Goal: Task Accomplishment & Management: Manage account settings

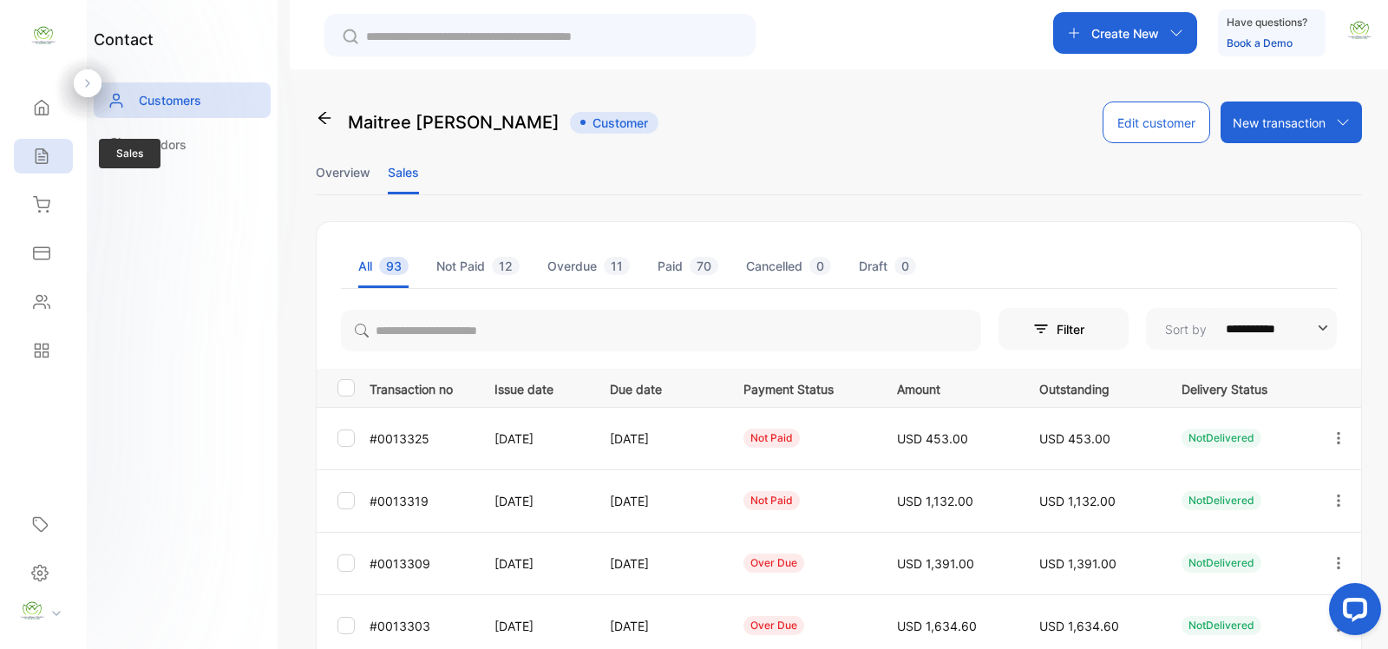
click at [42, 159] on icon at bounding box center [41, 156] width 11 height 15
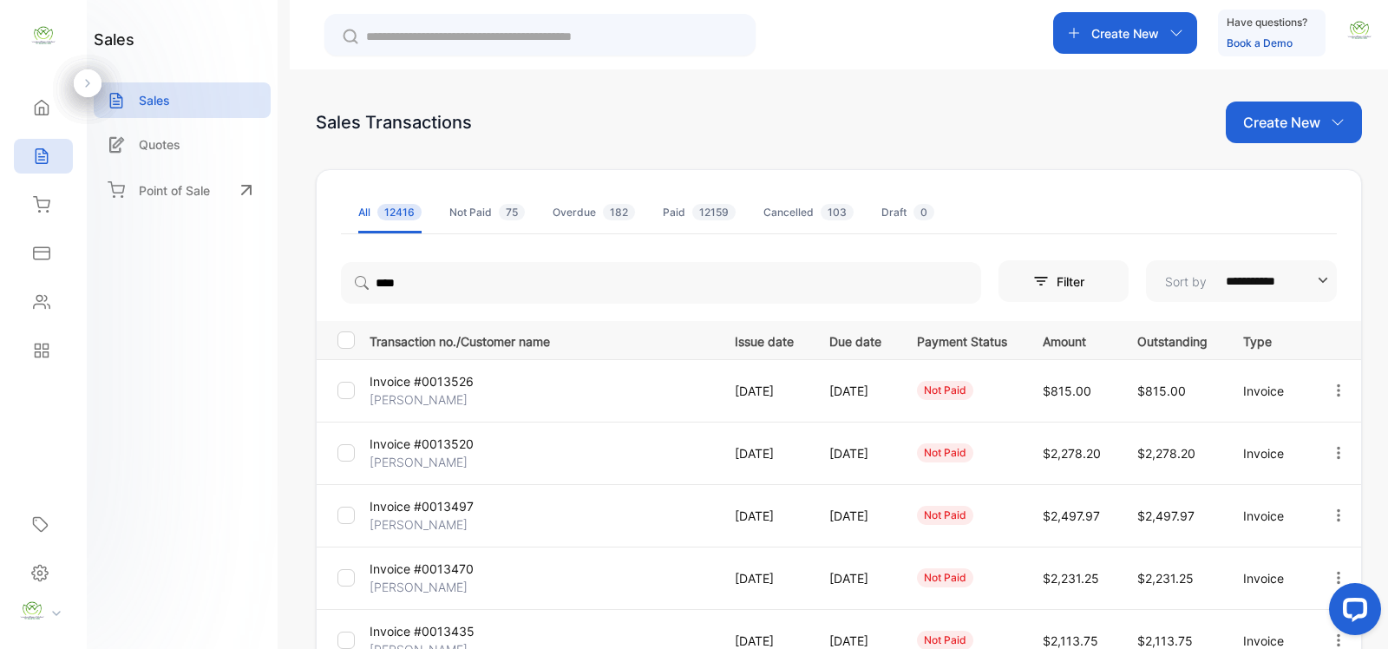
click at [1273, 126] on p "Create New" at bounding box center [1281, 122] width 77 height 21
click at [1285, 185] on span "Invoice" at bounding box center [1296, 180] width 41 height 18
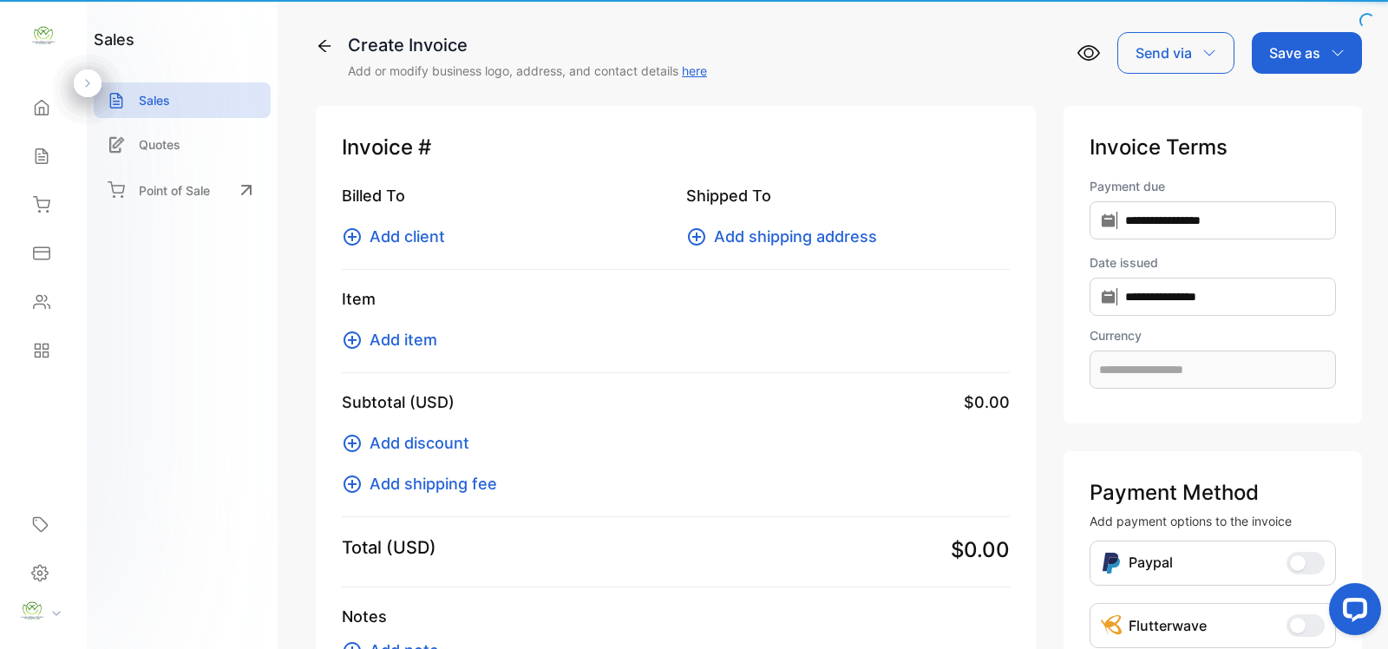
type input "**********"
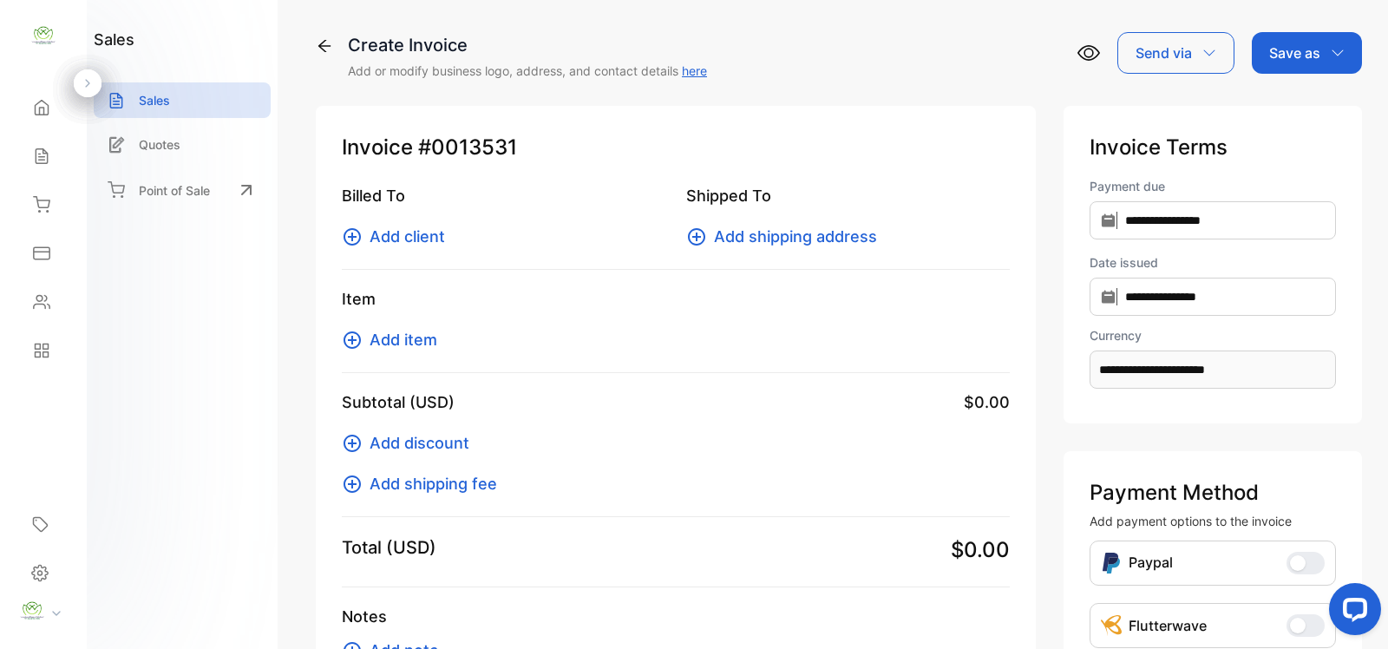
click at [384, 336] on span "Add item" at bounding box center [403, 339] width 68 height 23
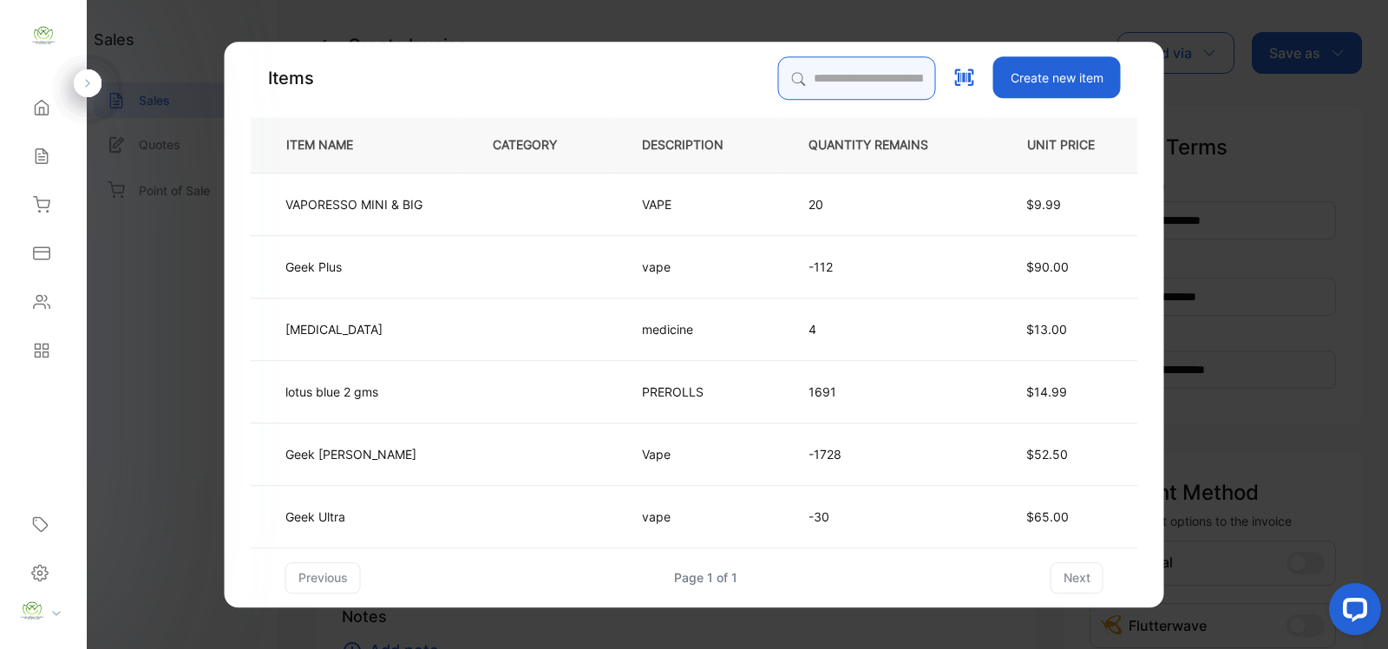
click at [785, 81] on input "search" at bounding box center [857, 77] width 158 height 43
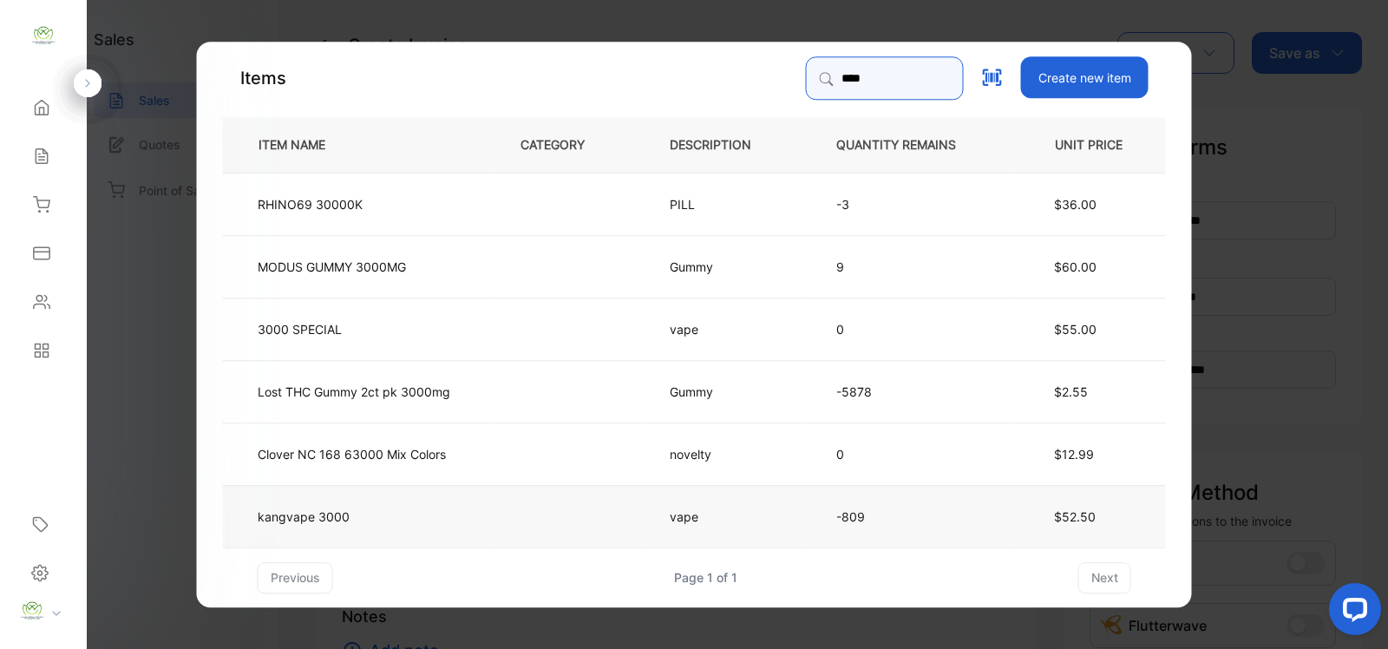
type input "****"
click at [369, 513] on td "kangvape 3000" at bounding box center [357, 515] width 269 height 62
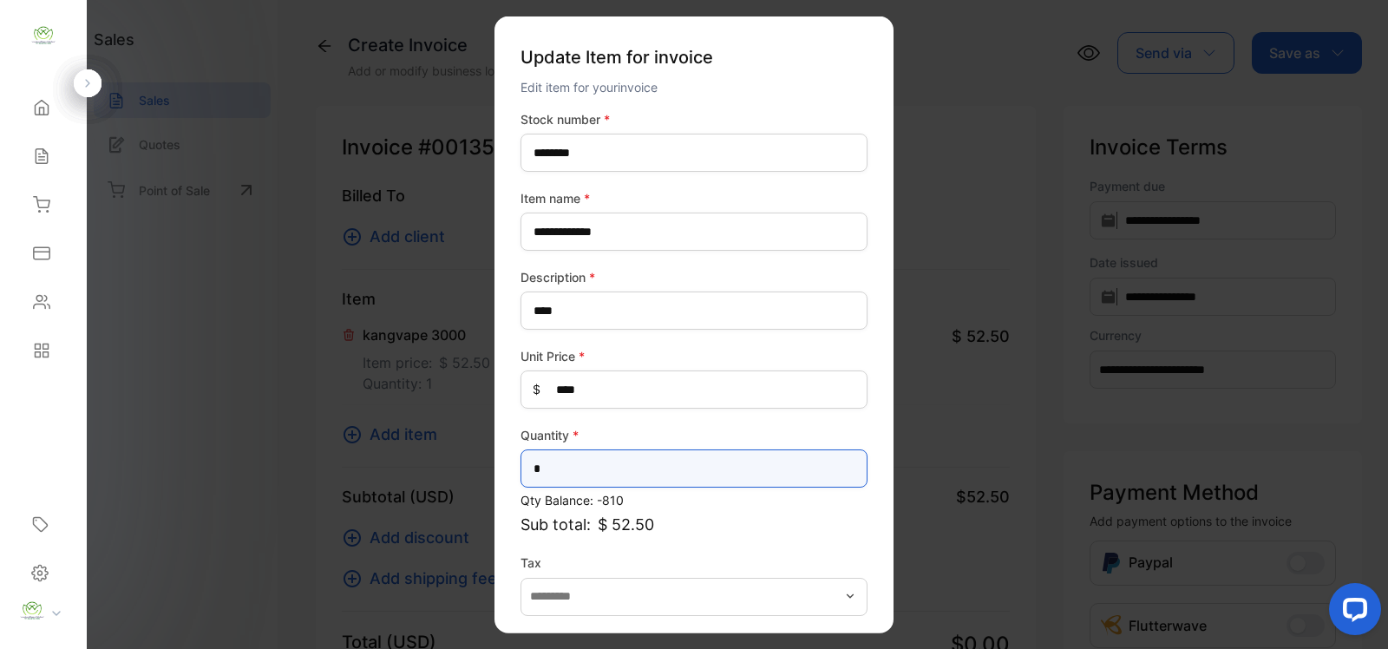
click at [551, 466] on input "*" at bounding box center [693, 468] width 347 height 38
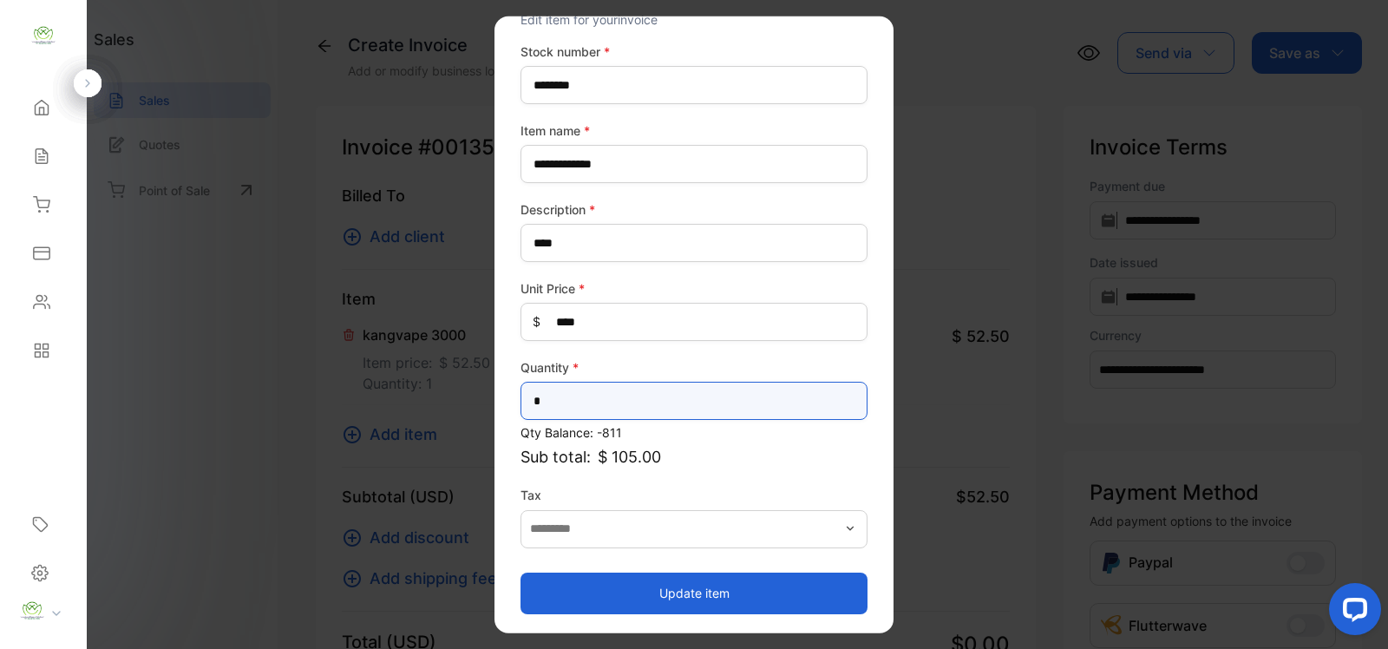
type input "*"
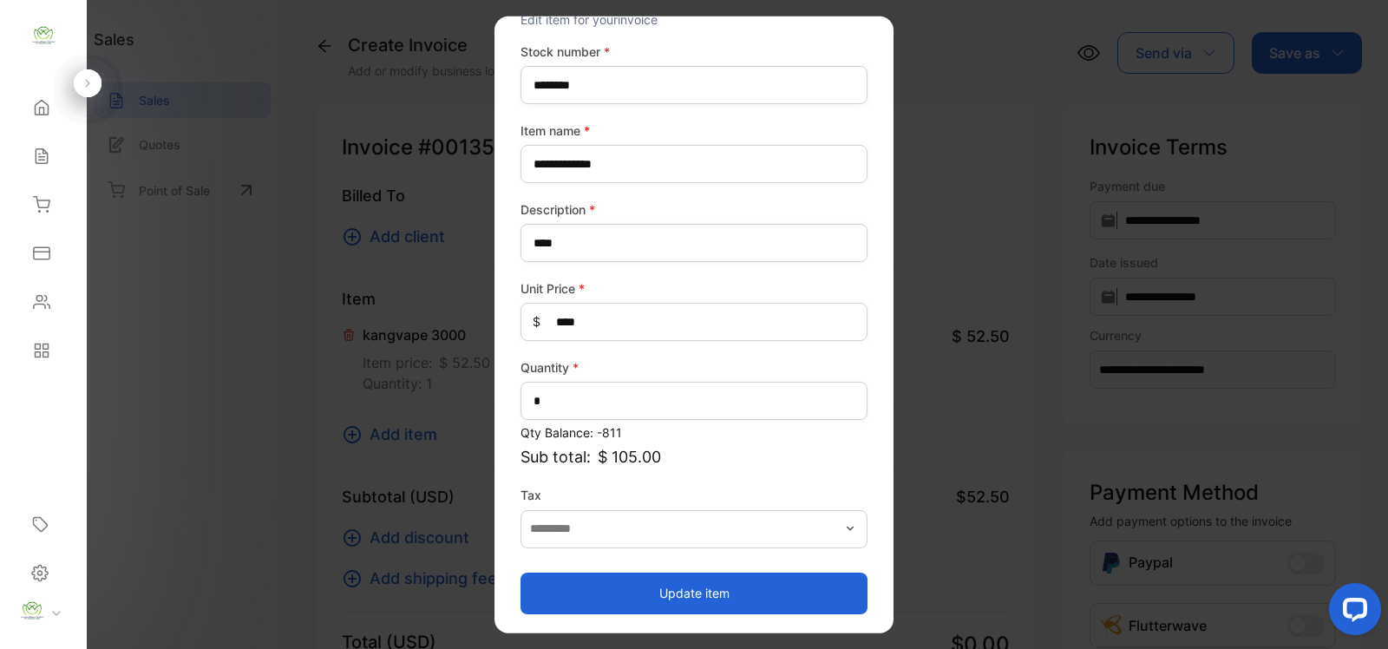
click at [685, 587] on button "Update item" at bounding box center [693, 593] width 347 height 42
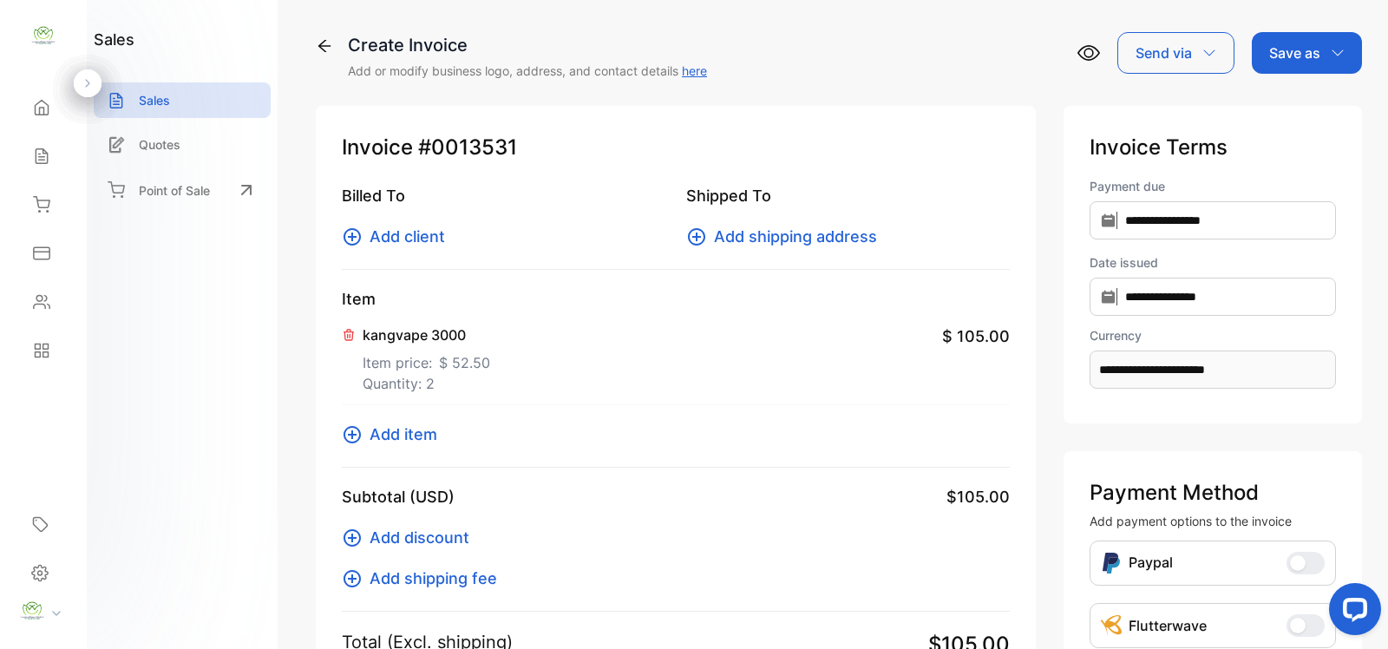
click at [387, 430] on span "Add item" at bounding box center [403, 433] width 68 height 23
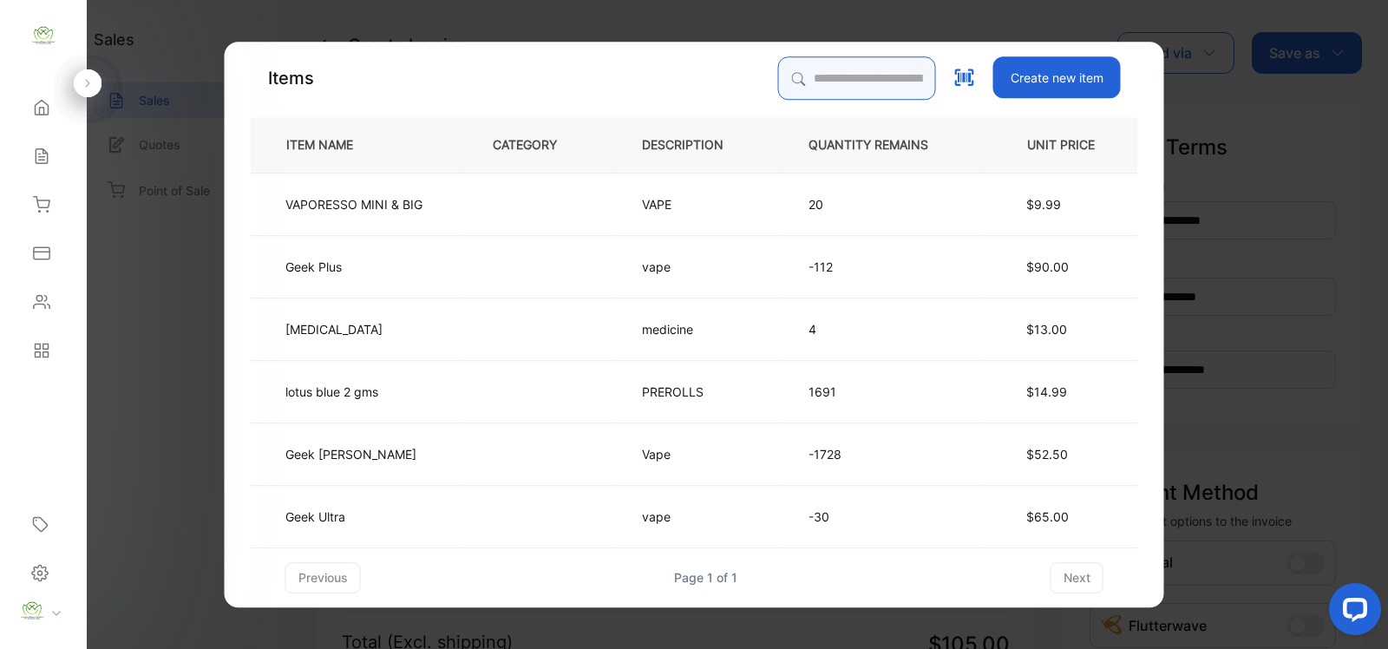
click at [795, 82] on input "search" at bounding box center [857, 77] width 158 height 43
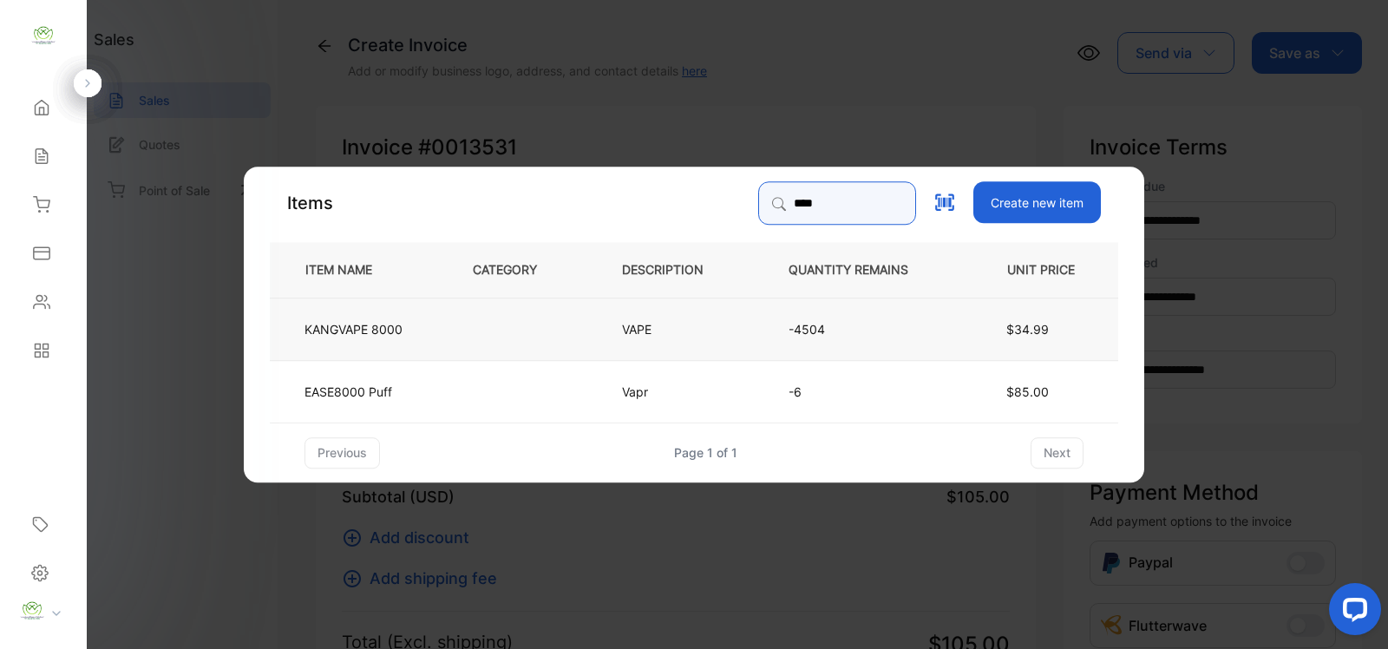
type input "****"
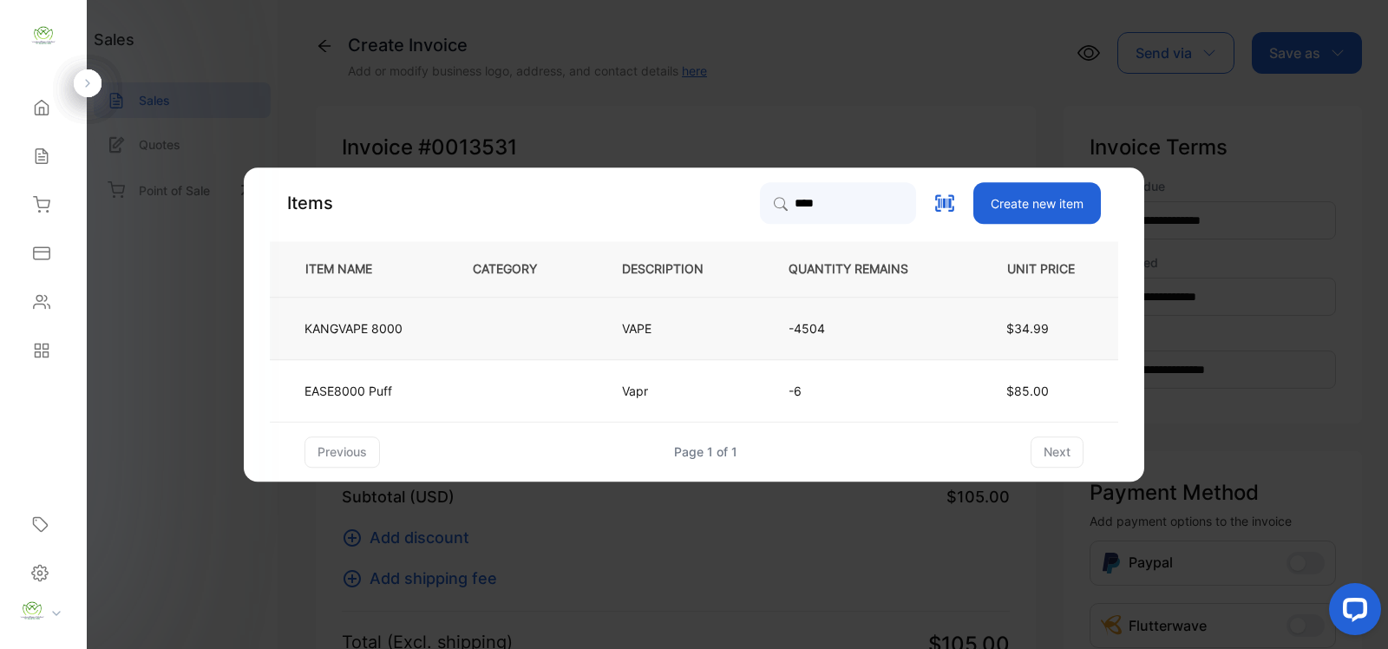
click at [488, 334] on td at bounding box center [518, 328] width 149 height 62
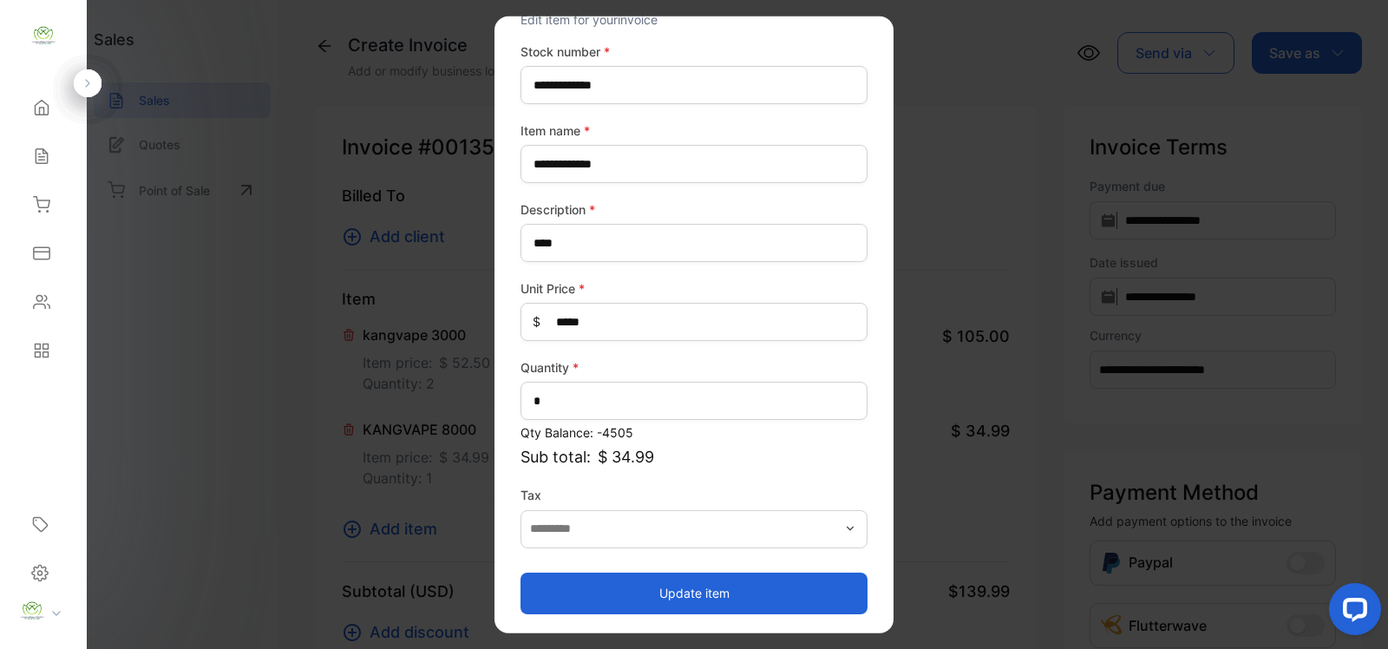
click at [678, 592] on button "Update item" at bounding box center [693, 593] width 347 height 42
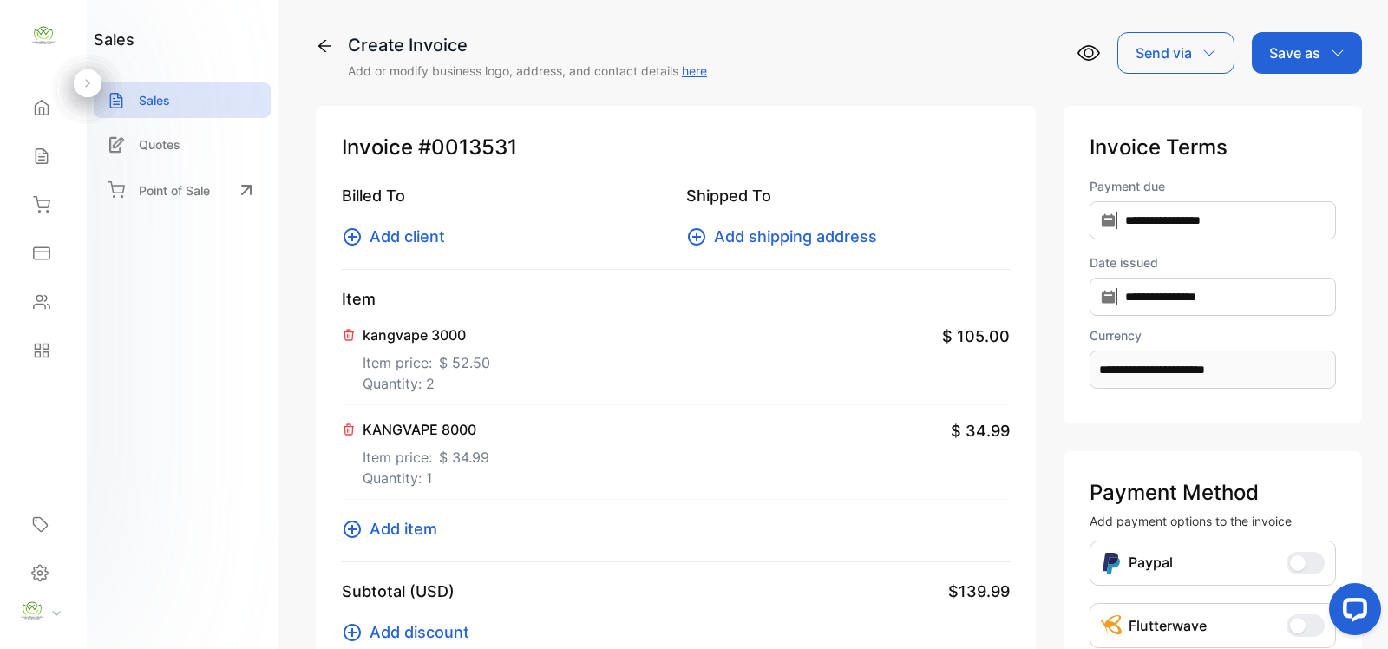
click at [384, 532] on span "Add item" at bounding box center [403, 528] width 68 height 23
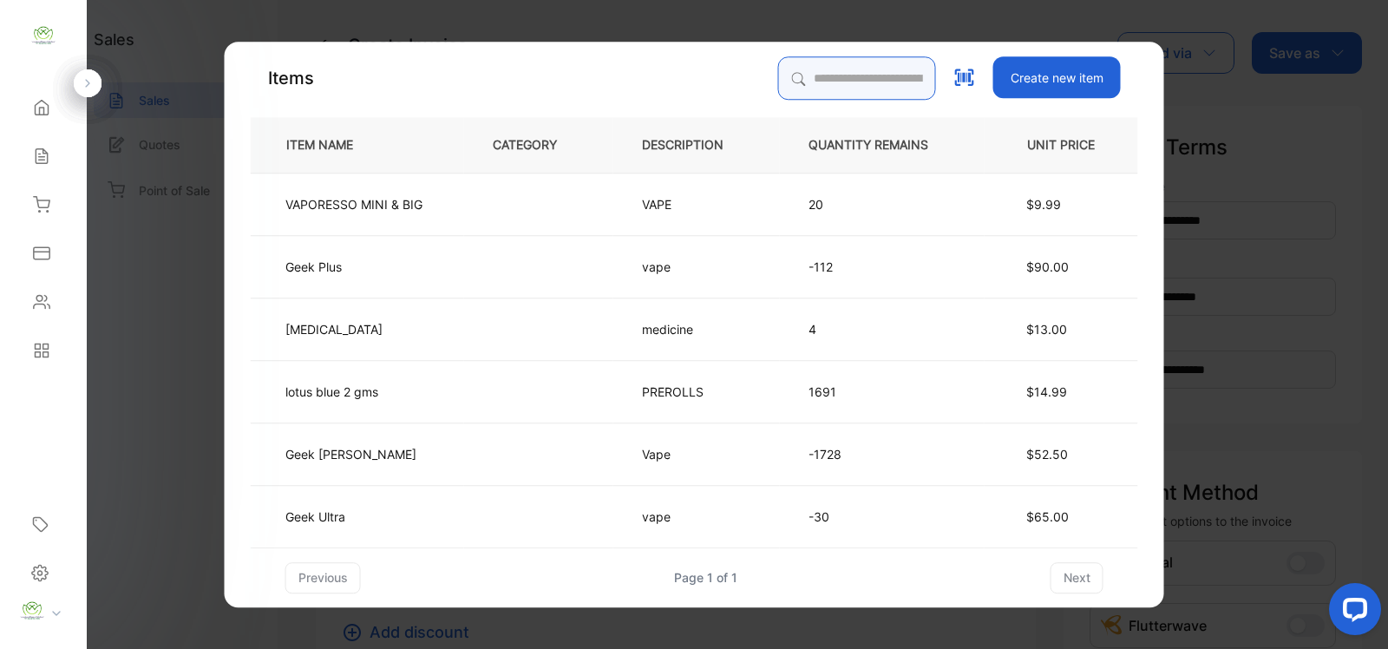
click at [802, 81] on input "search" at bounding box center [857, 77] width 158 height 43
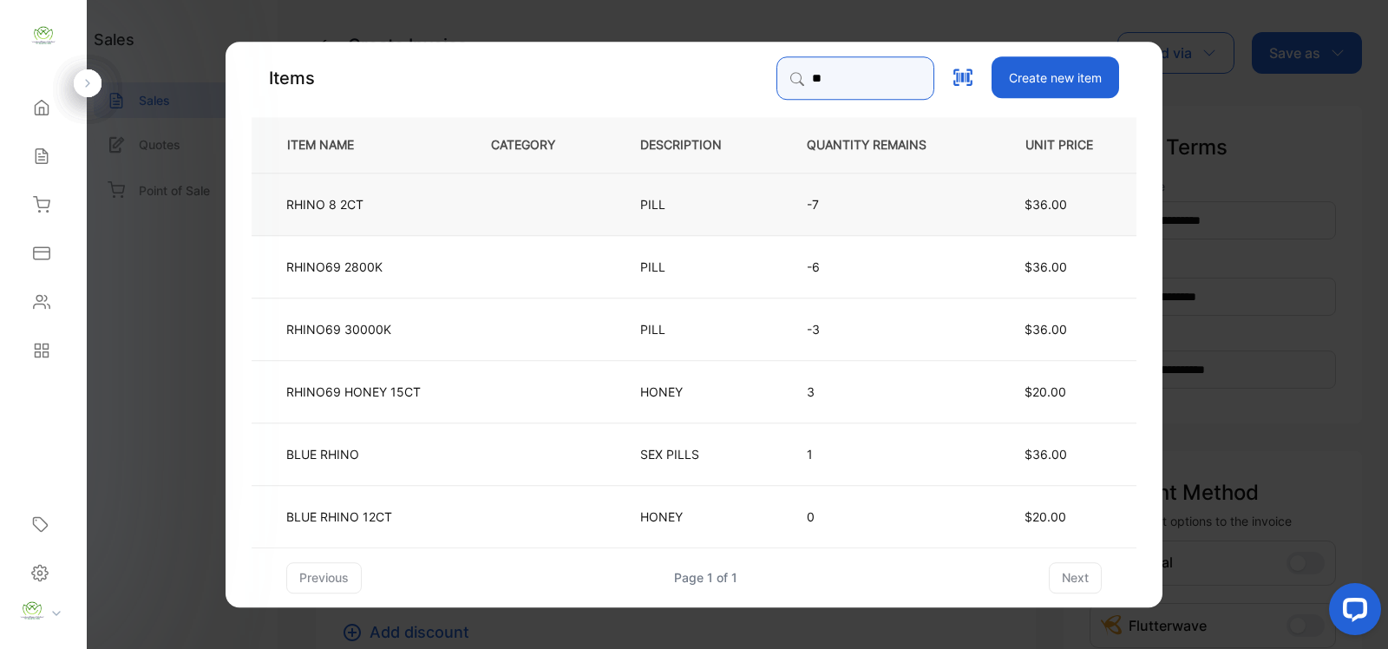
type input "**"
click at [439, 210] on td "RHINO 8 2CT" at bounding box center [356, 203] width 211 height 62
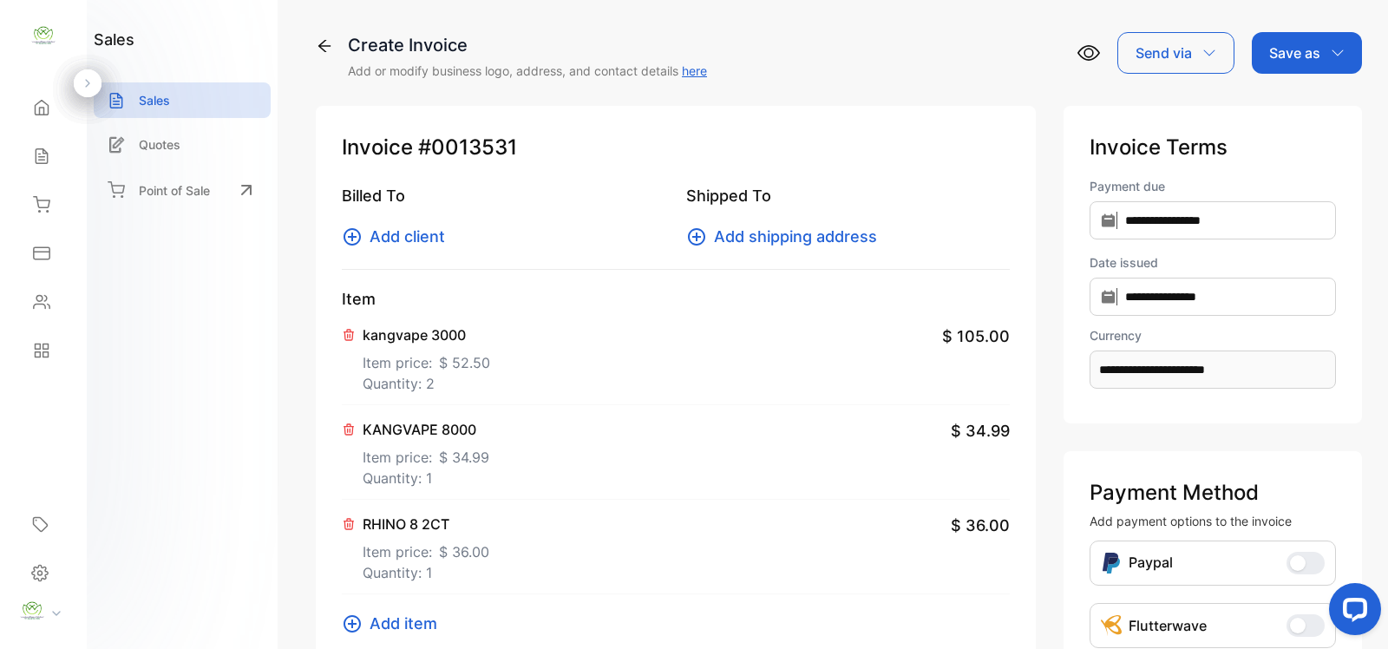
click at [347, 525] on icon at bounding box center [349, 524] width 14 height 14
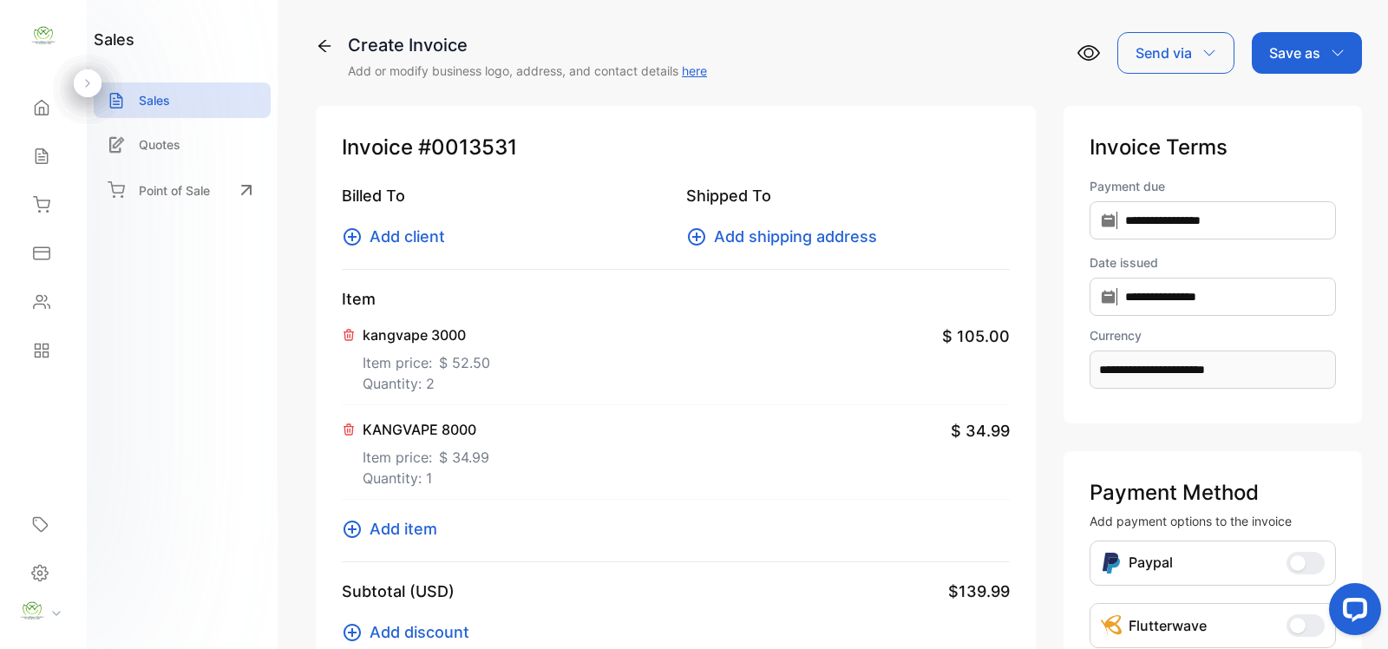
click at [417, 530] on span "Add item" at bounding box center [403, 528] width 68 height 23
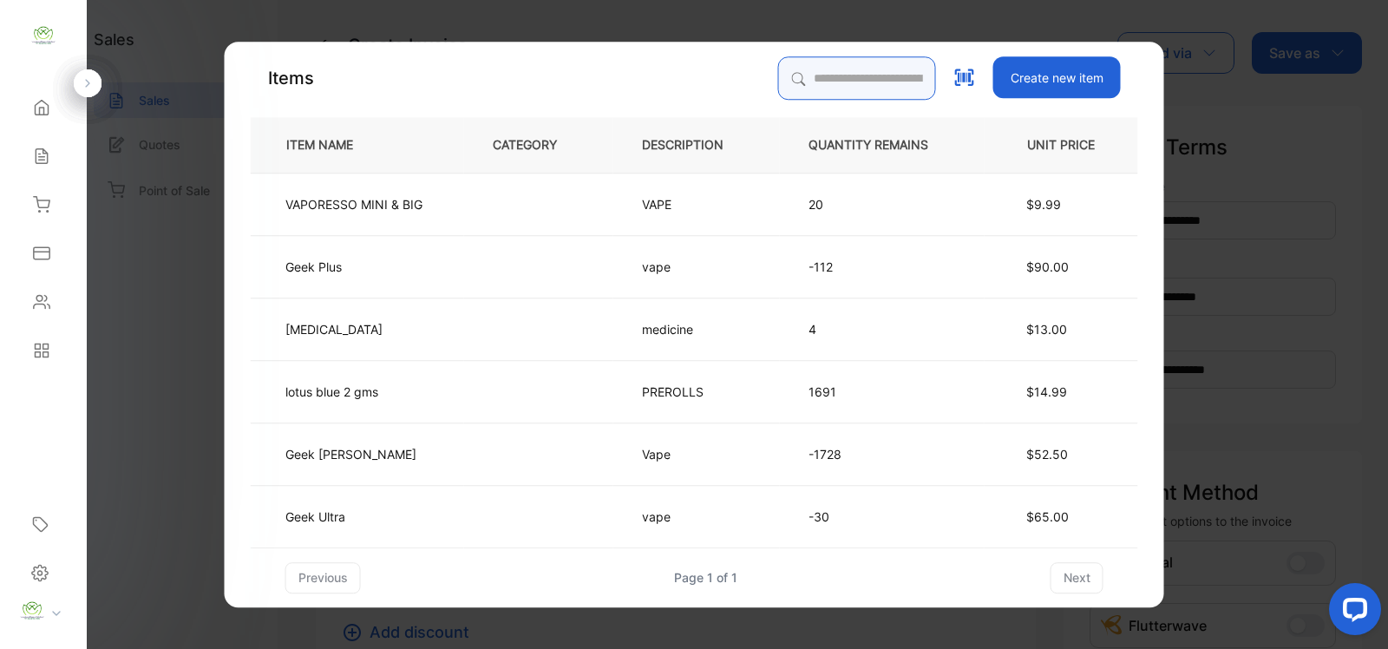
click at [807, 82] on input "search" at bounding box center [857, 77] width 158 height 43
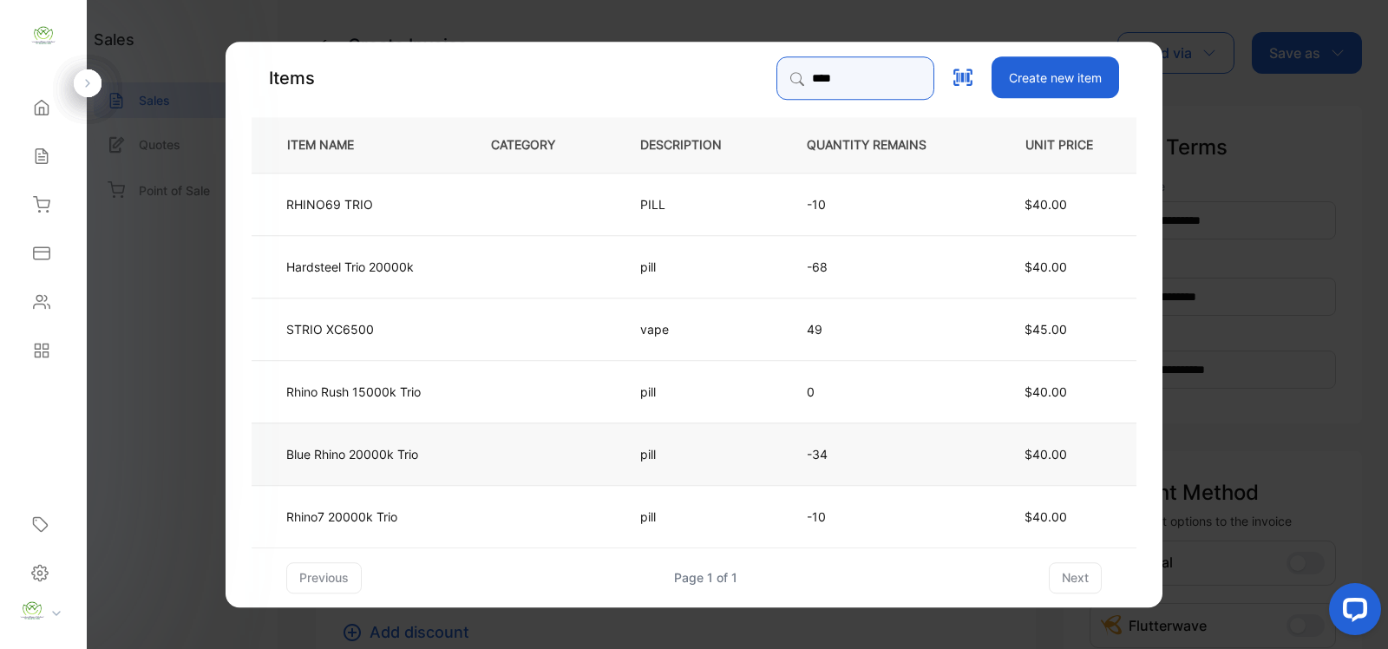
type input "****"
click at [510, 453] on td at bounding box center [536, 452] width 149 height 62
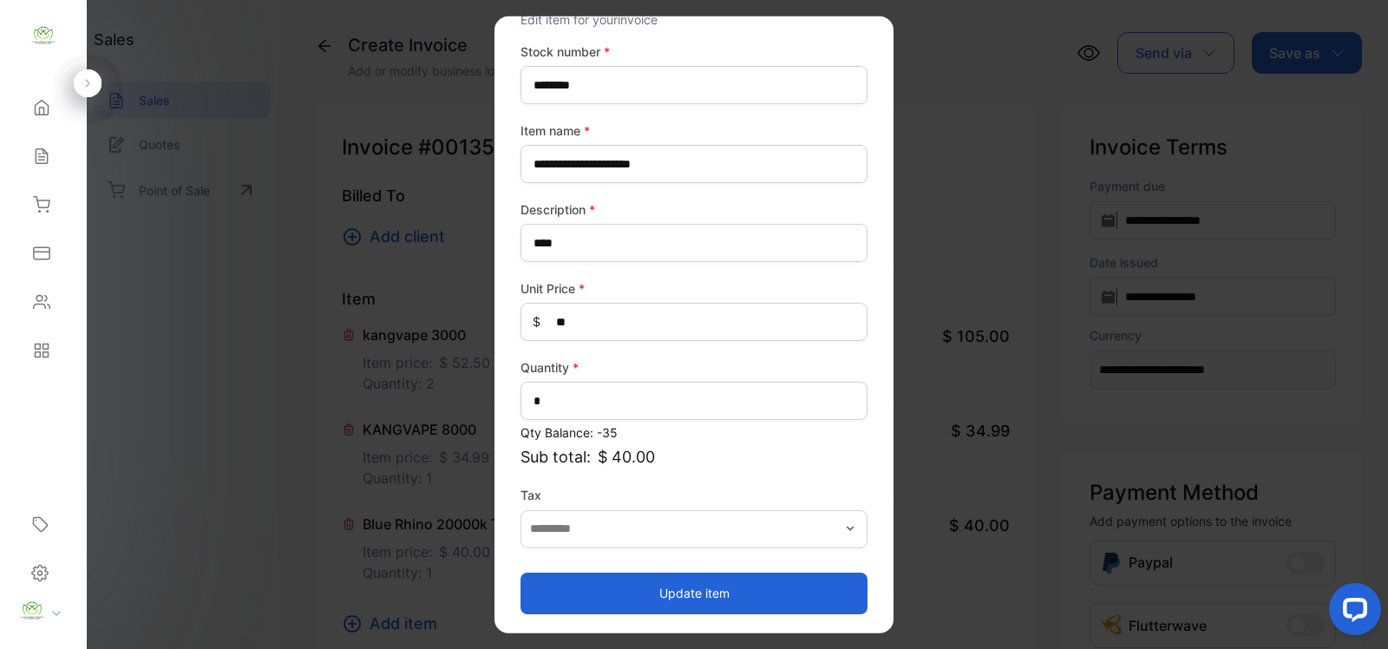
click at [669, 588] on button "Update item" at bounding box center [693, 593] width 347 height 42
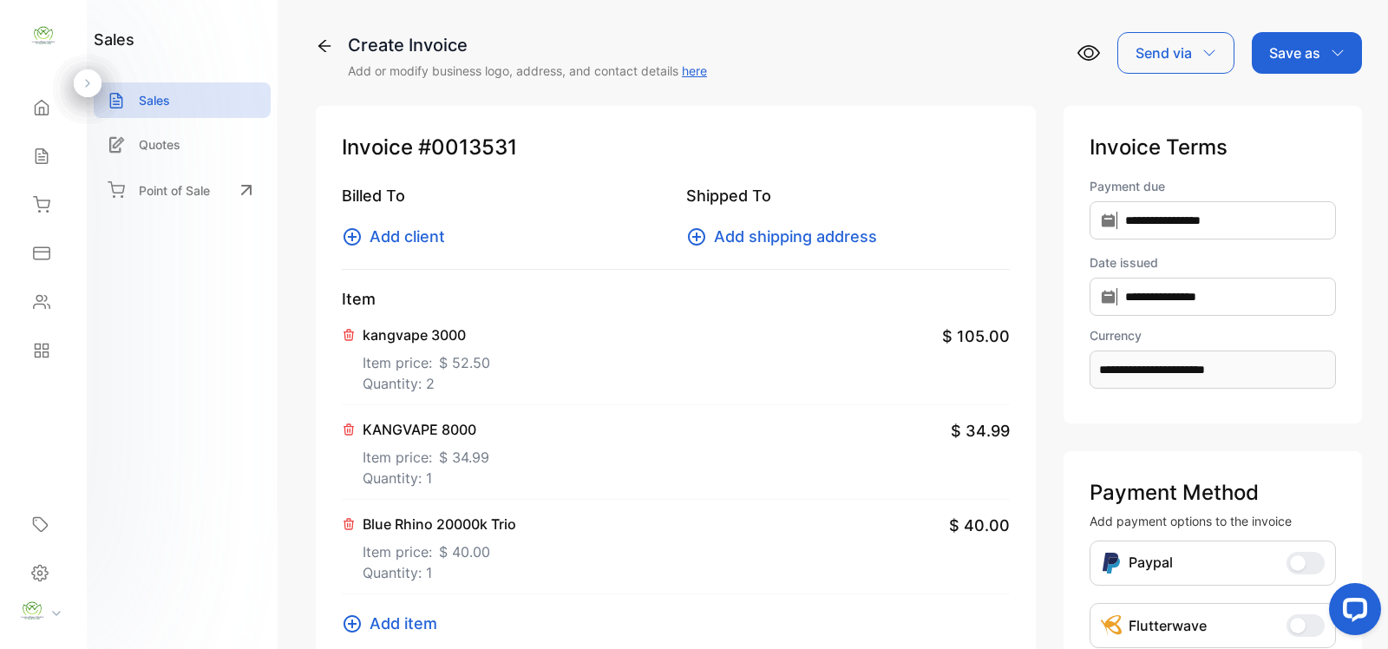
click at [405, 622] on span "Add item" at bounding box center [403, 622] width 68 height 23
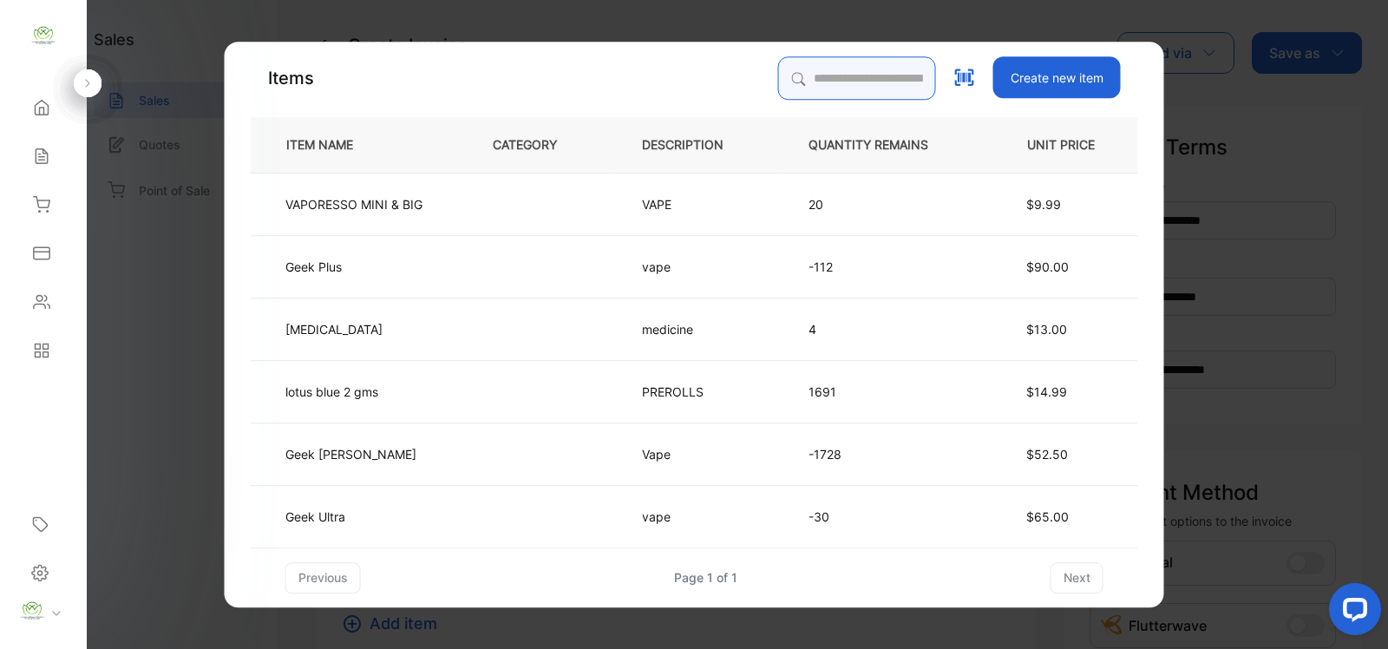
click at [795, 75] on input "search" at bounding box center [857, 77] width 158 height 43
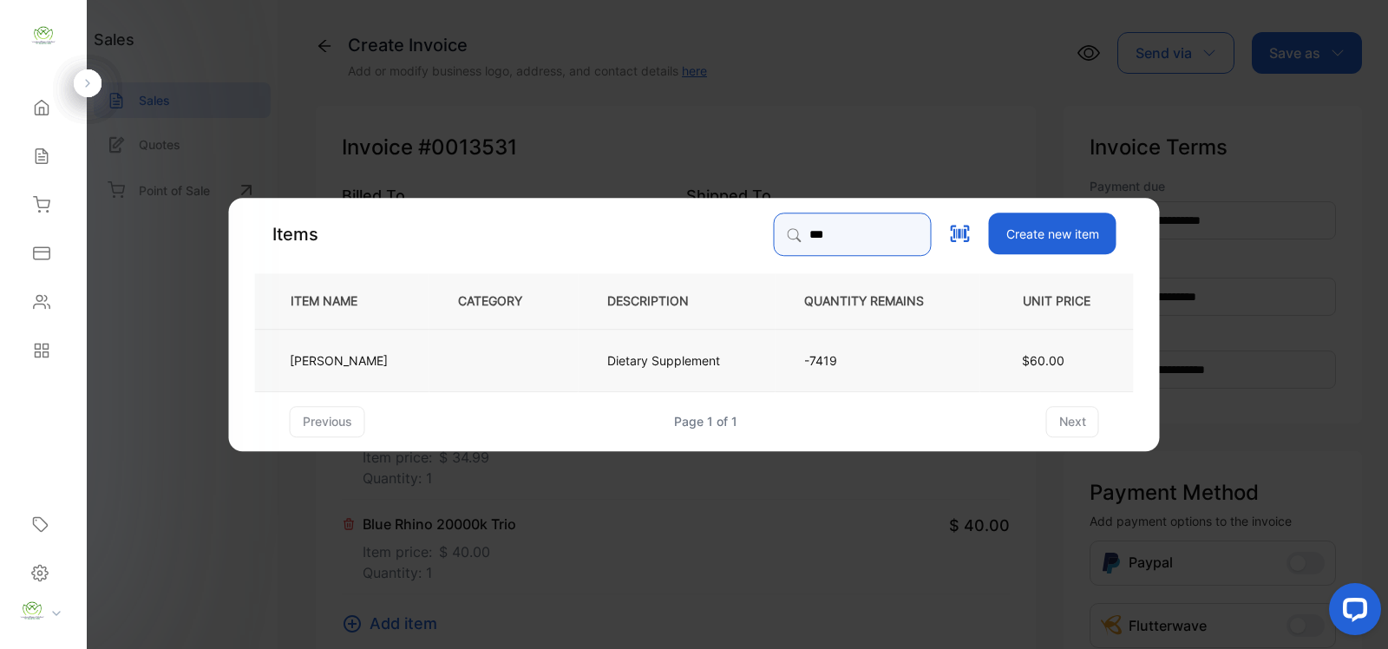
type input "***"
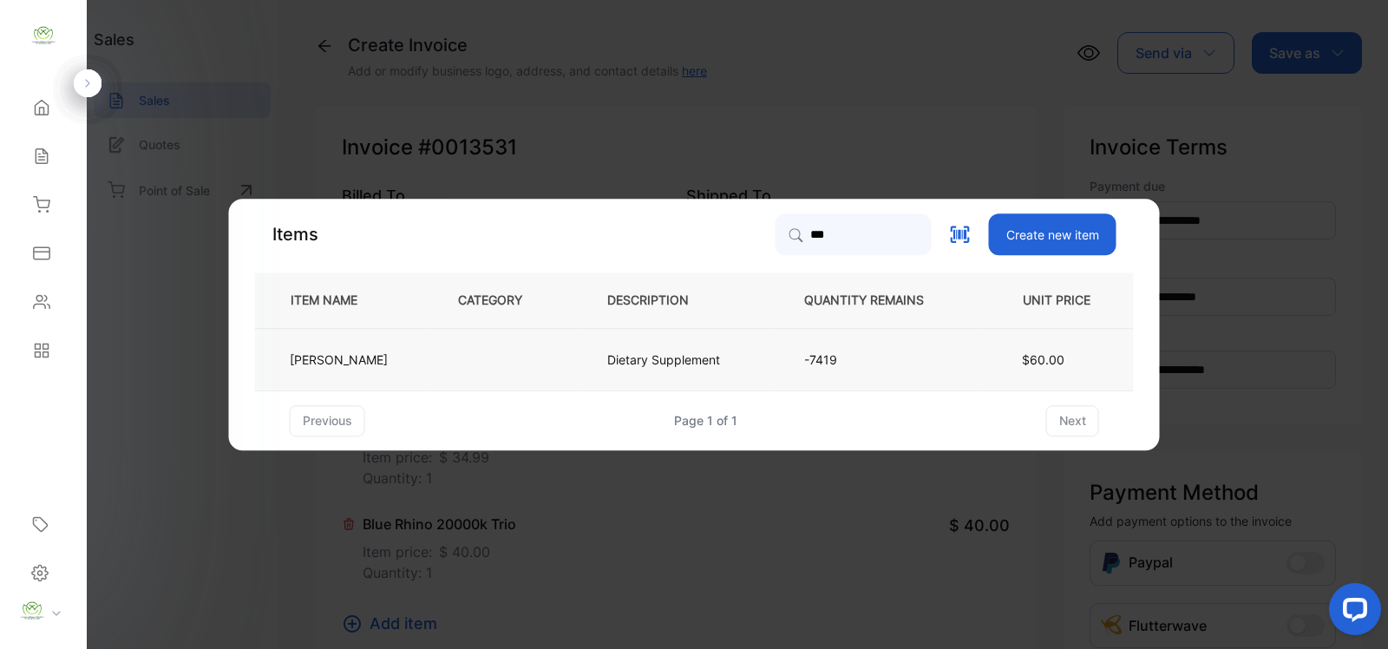
click at [579, 360] on td "Dietary Supplement" at bounding box center [676, 359] width 197 height 62
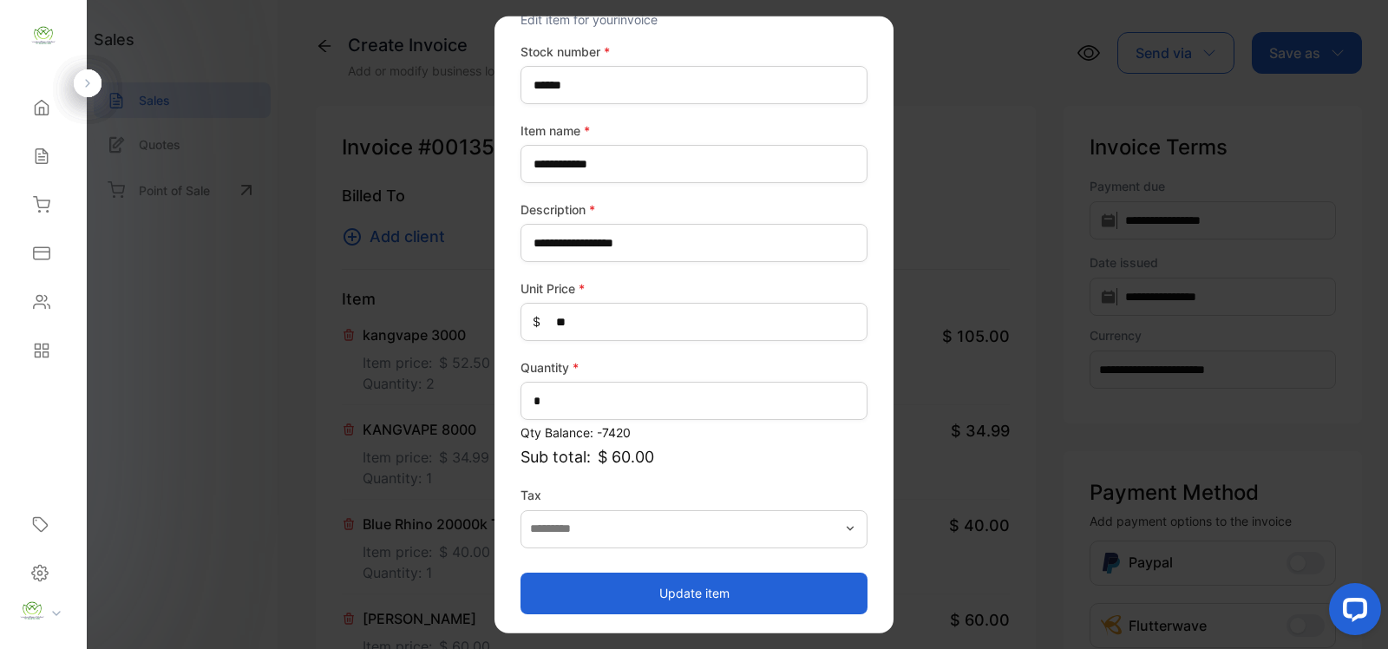
click at [677, 597] on button "Update item" at bounding box center [693, 593] width 347 height 42
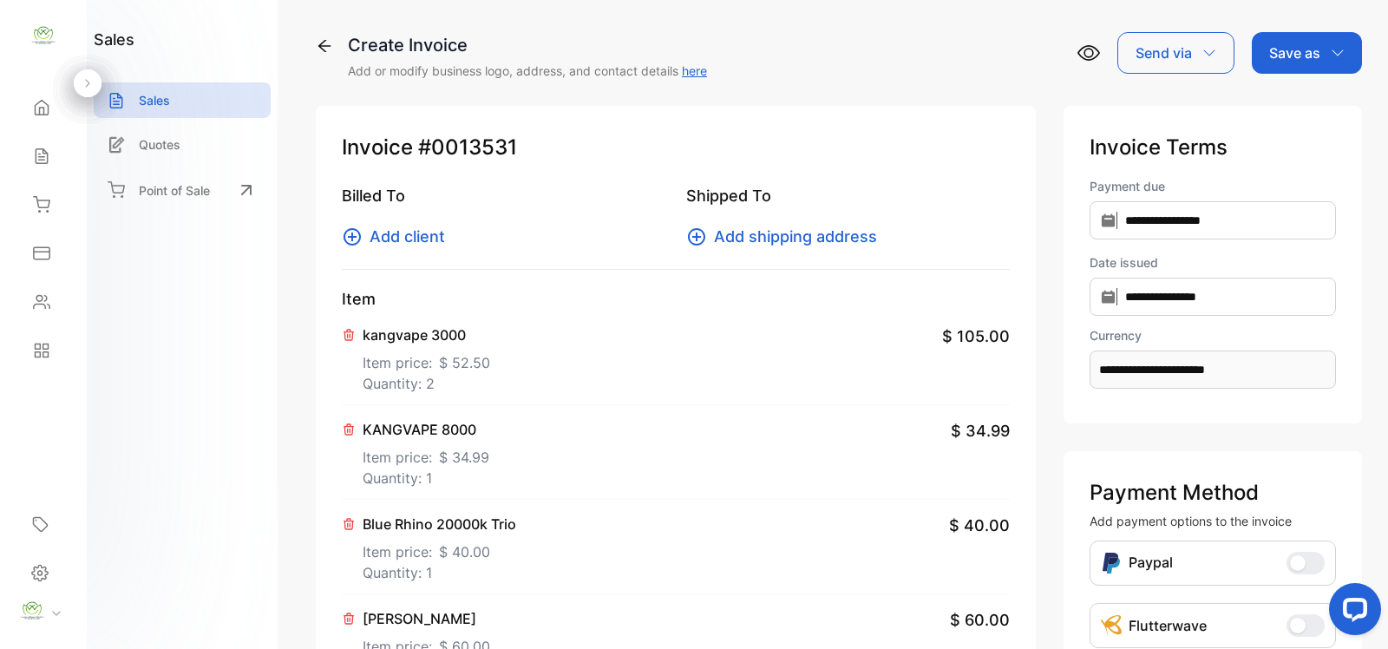
click at [417, 237] on span "Add client" at bounding box center [406, 236] width 75 height 23
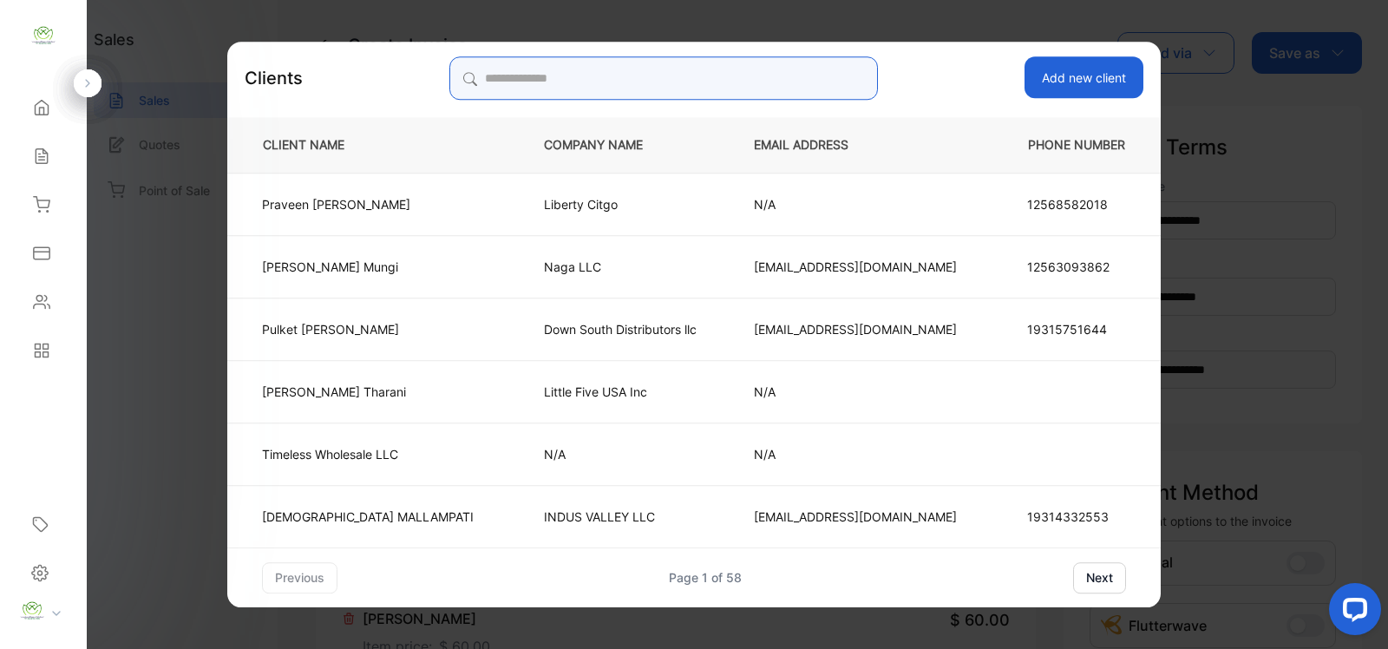
click at [521, 79] on input "search" at bounding box center [663, 77] width 428 height 43
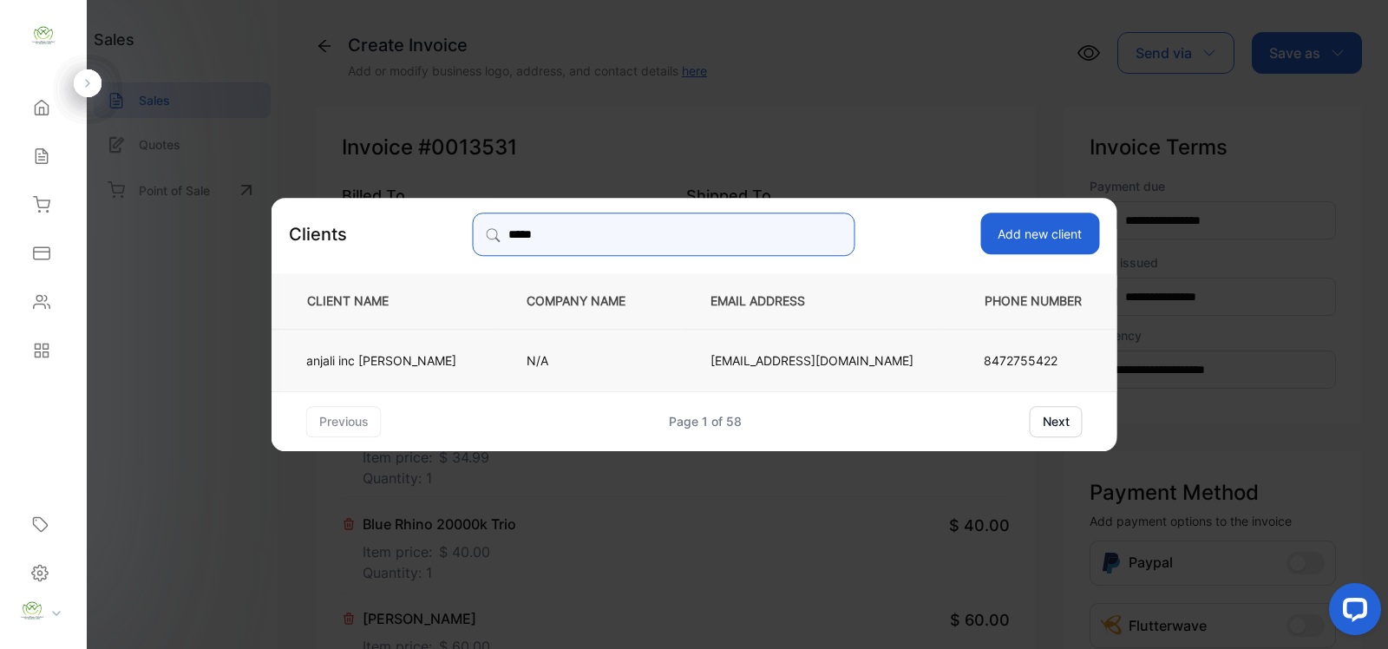
type input "*****"
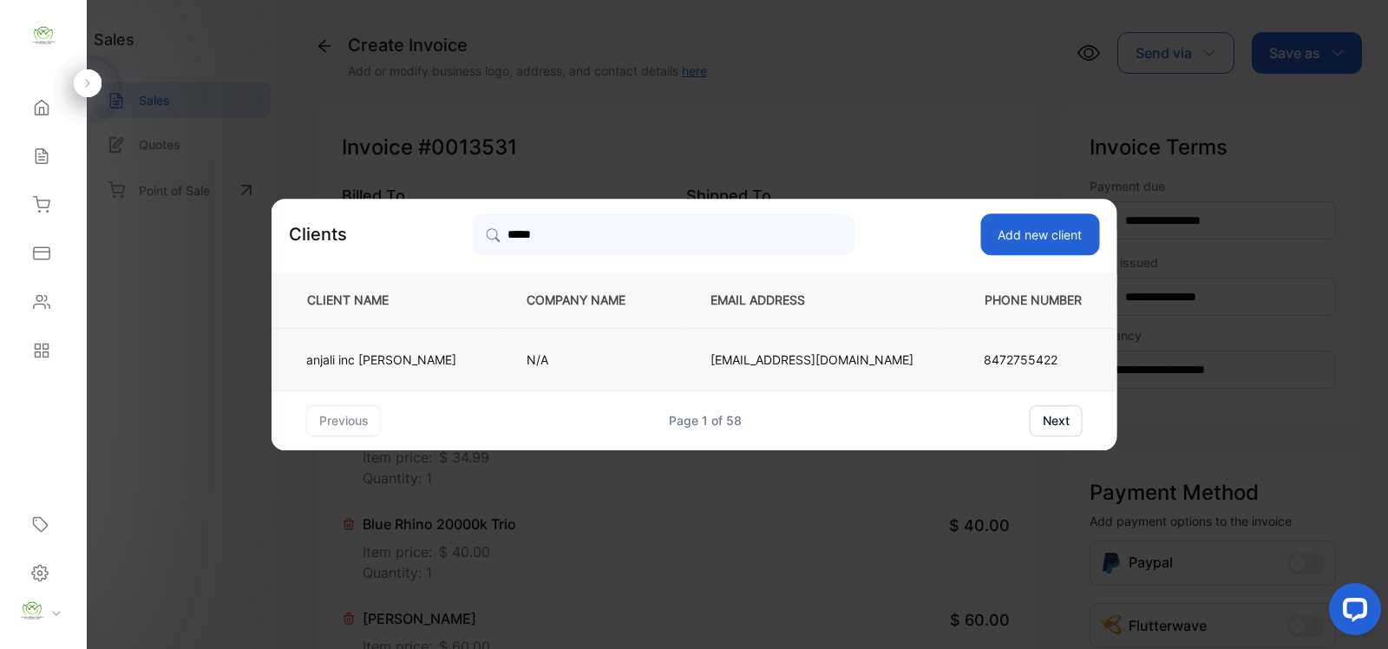
click at [516, 366] on td "N/A" at bounding box center [590, 359] width 184 height 62
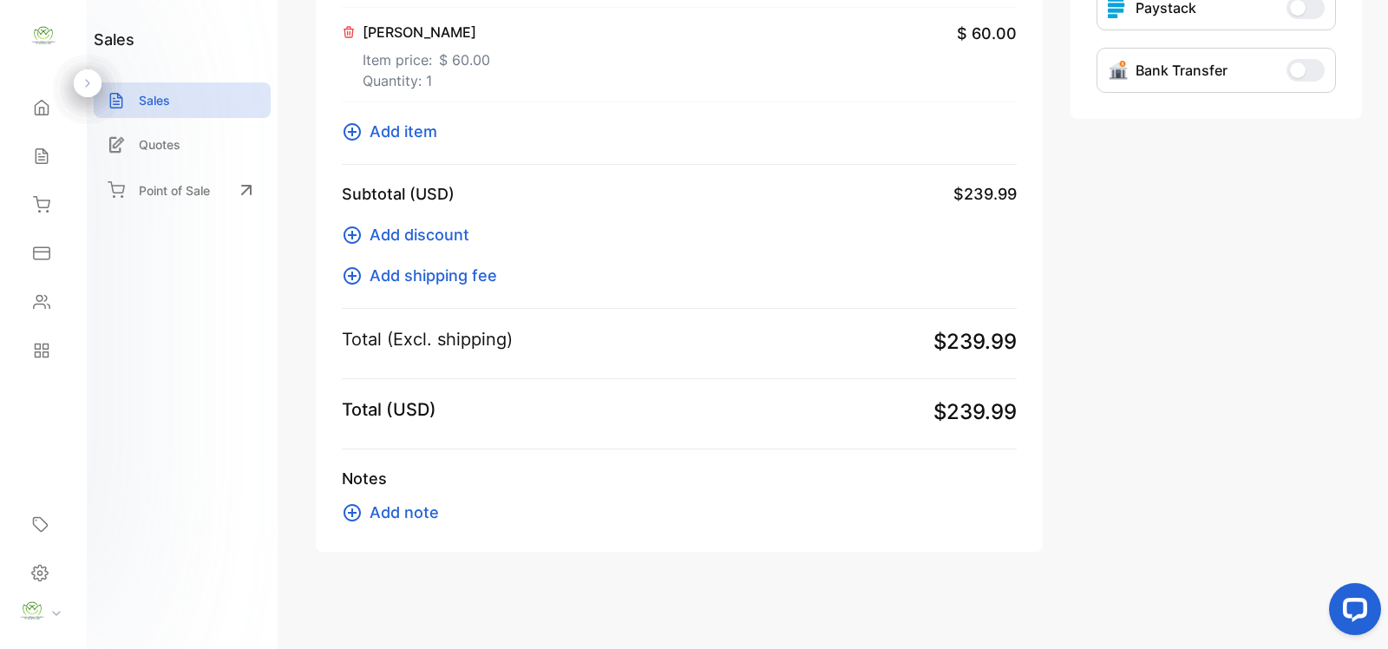
scroll to position [0, 0]
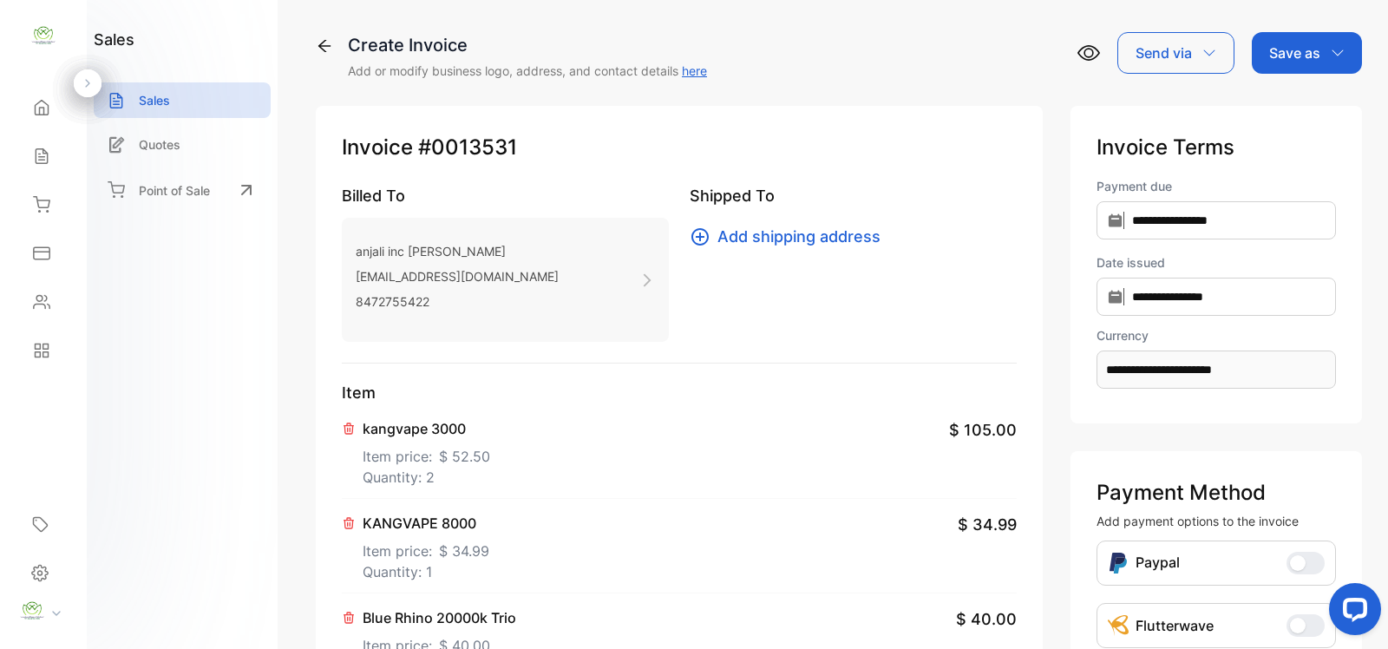
click at [1290, 52] on p "Save as" at bounding box center [1294, 52] width 51 height 21
click at [1271, 108] on div "Invoice" at bounding box center [1302, 110] width 100 height 35
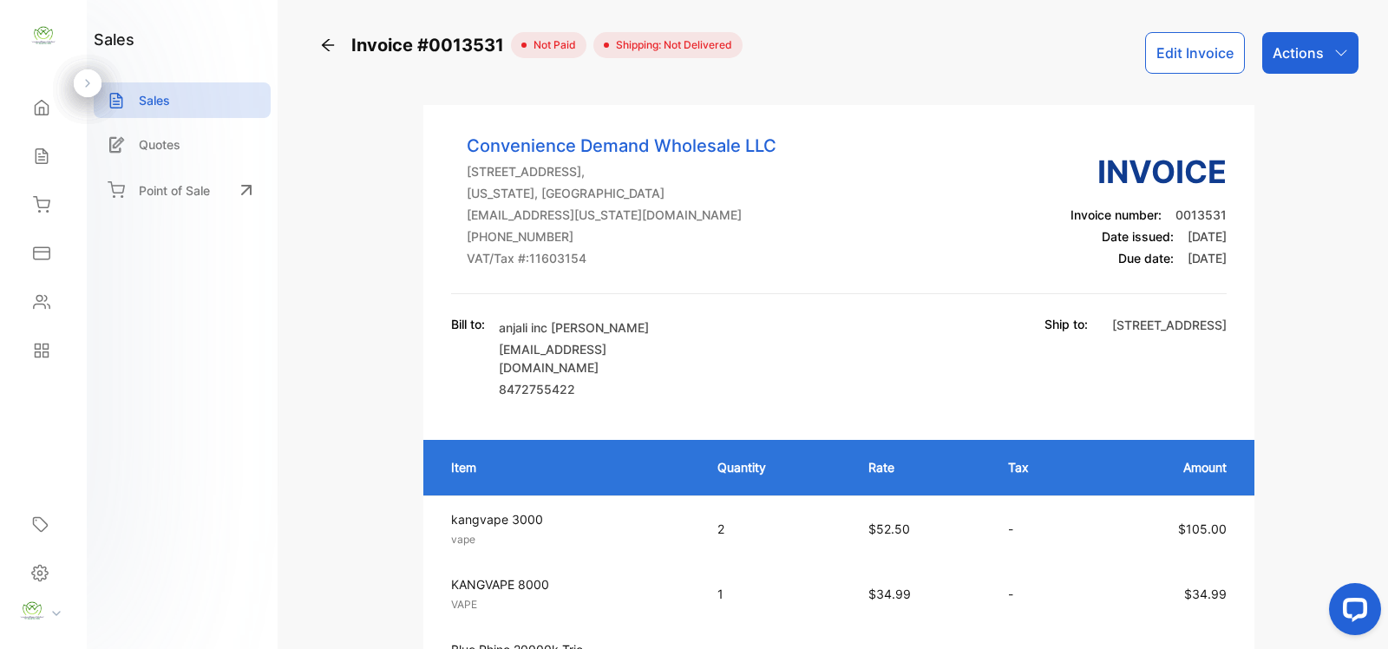
click at [1303, 46] on p "Actions" at bounding box center [1297, 52] width 51 height 21
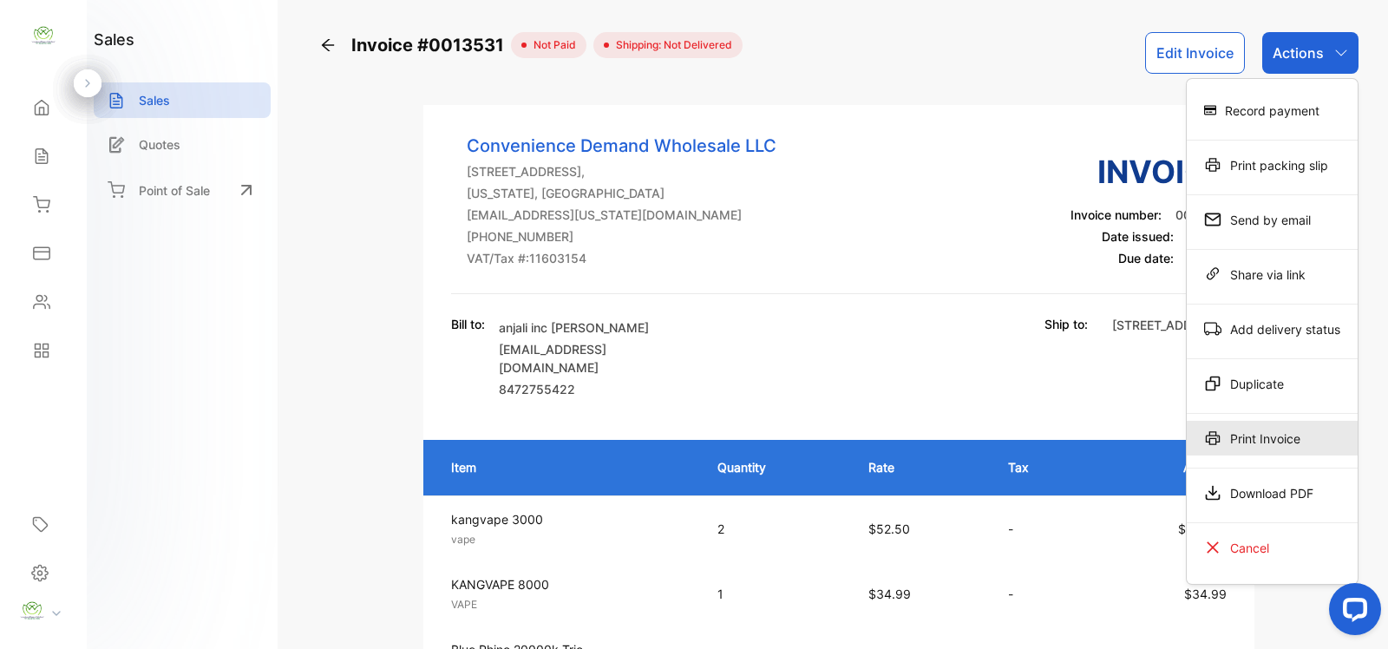
click at [1246, 441] on div "Print Invoice" at bounding box center [1271, 438] width 171 height 35
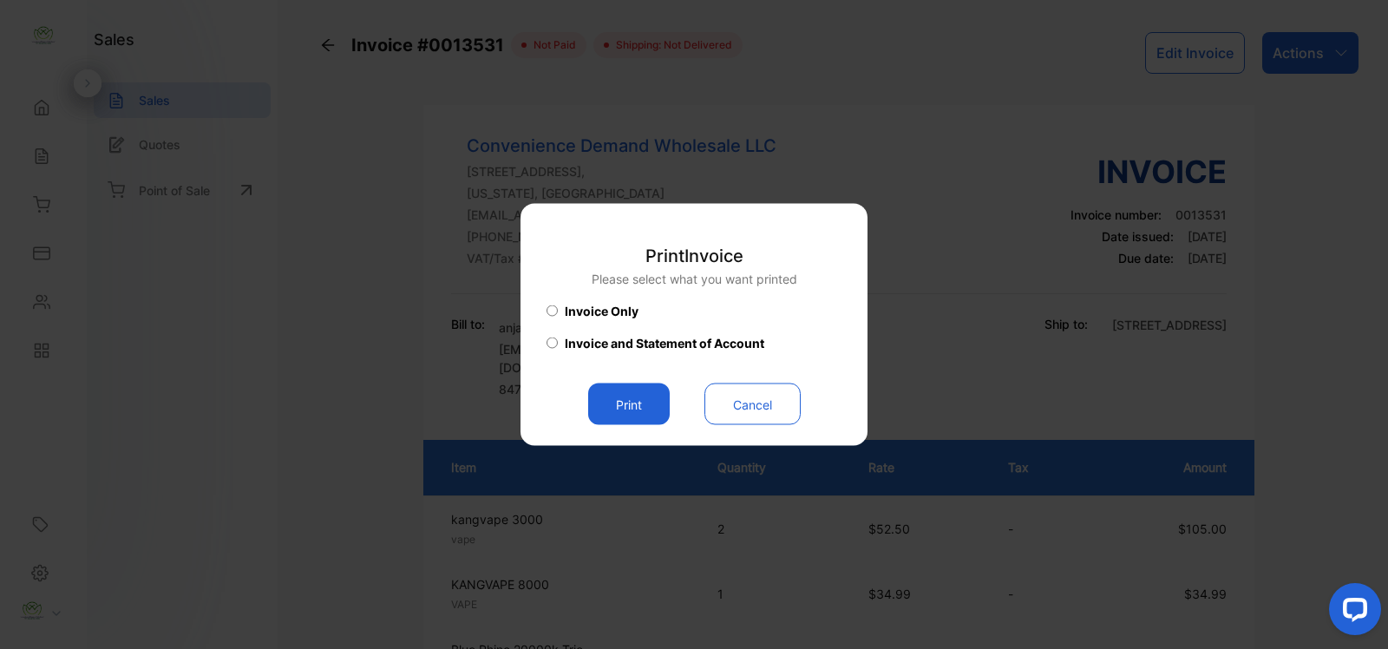
click at [617, 396] on button "Print" at bounding box center [629, 404] width 82 height 42
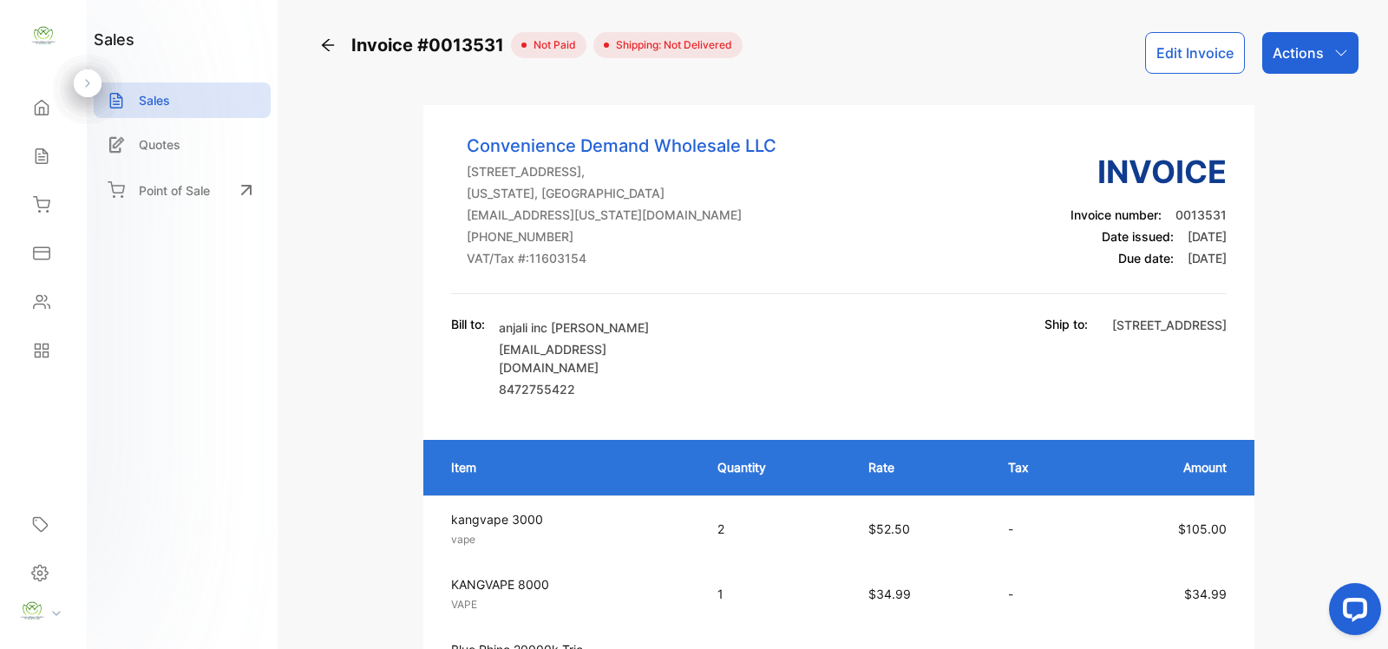
click at [1293, 45] on p "Actions" at bounding box center [1297, 52] width 51 height 21
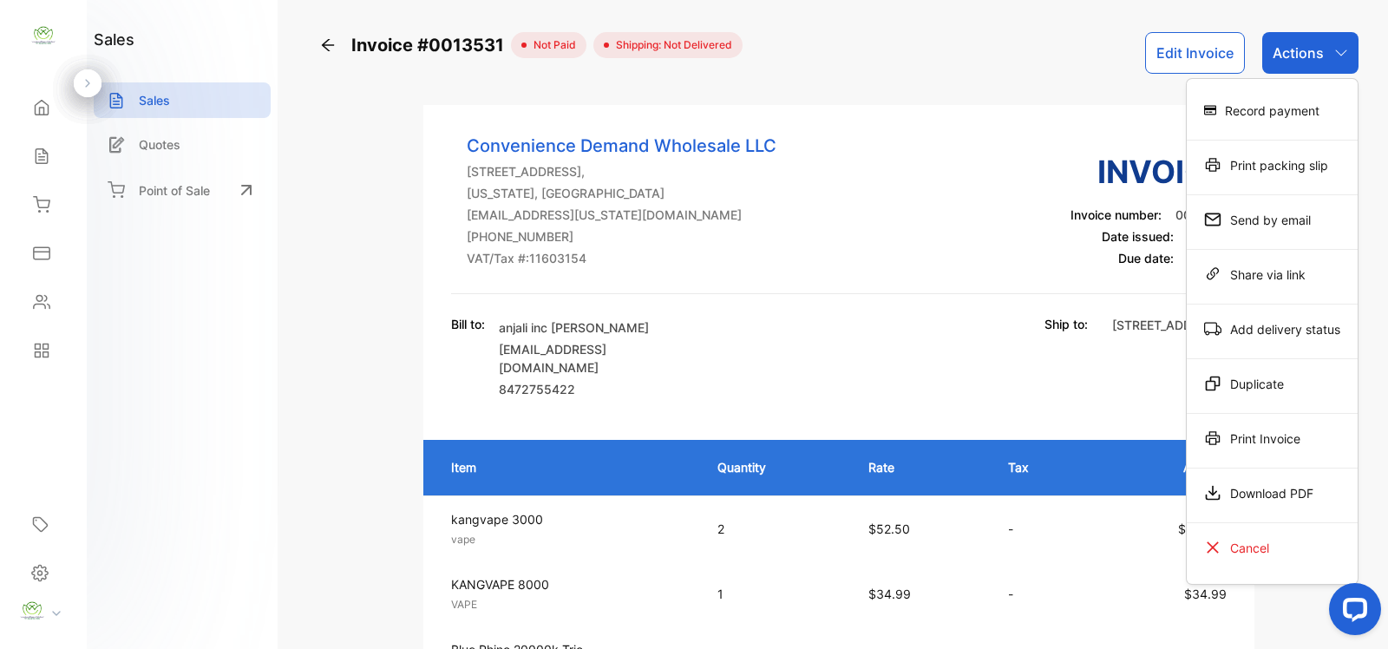
click at [1260, 109] on div "Record payment" at bounding box center [1271, 110] width 171 height 35
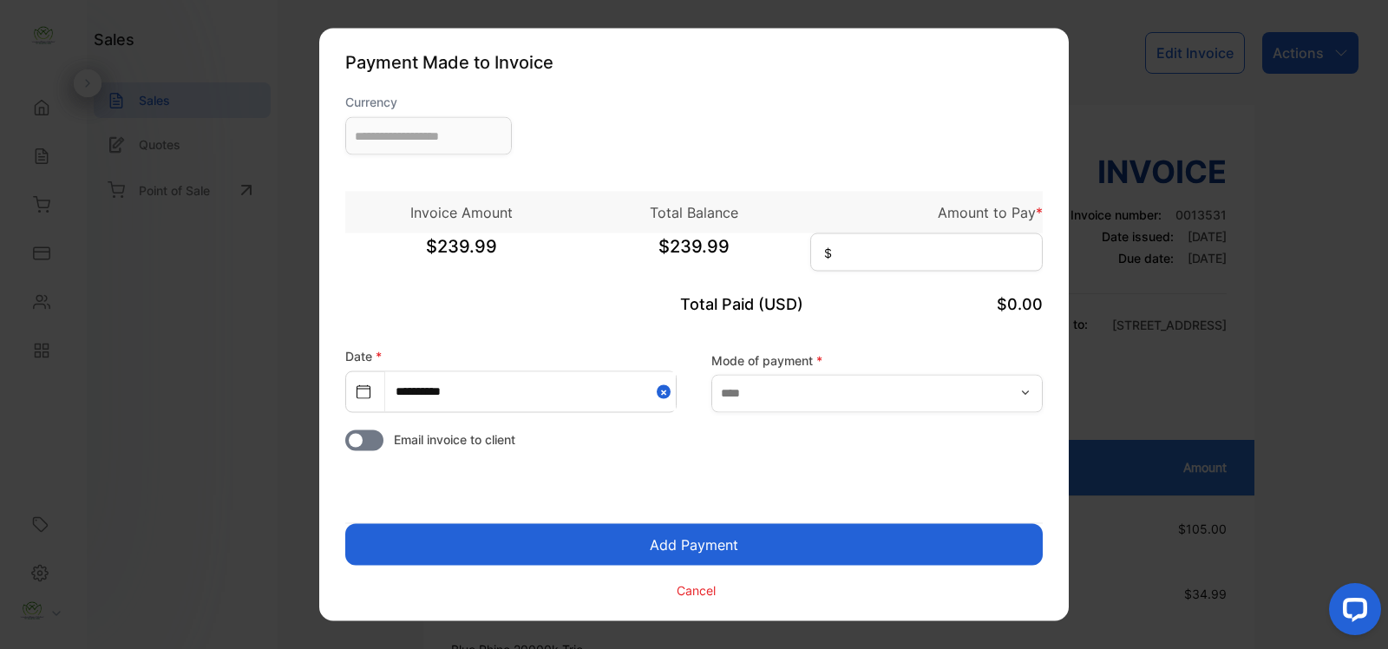
type input "**********"
click at [854, 252] on input at bounding box center [926, 252] width 232 height 38
type input "******"
click at [691, 546] on button "Add Payment" at bounding box center [693, 545] width 697 height 42
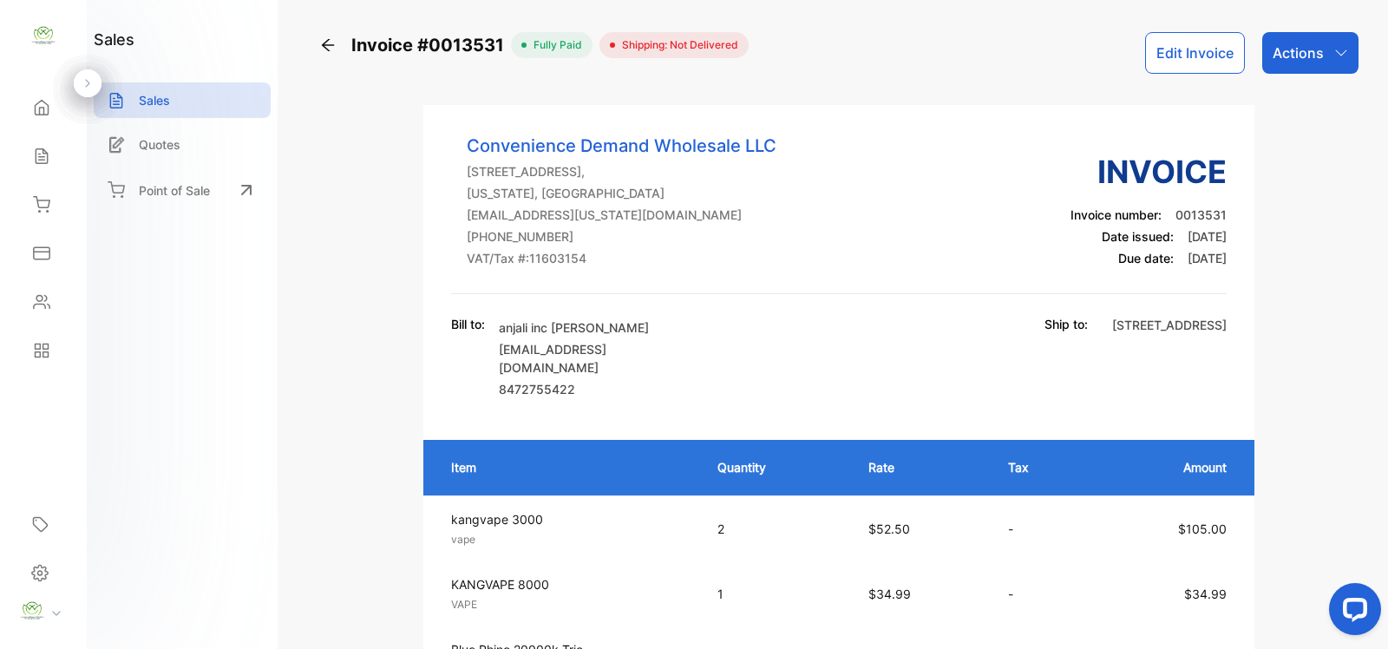
click at [1290, 54] on p "Actions" at bounding box center [1297, 52] width 51 height 21
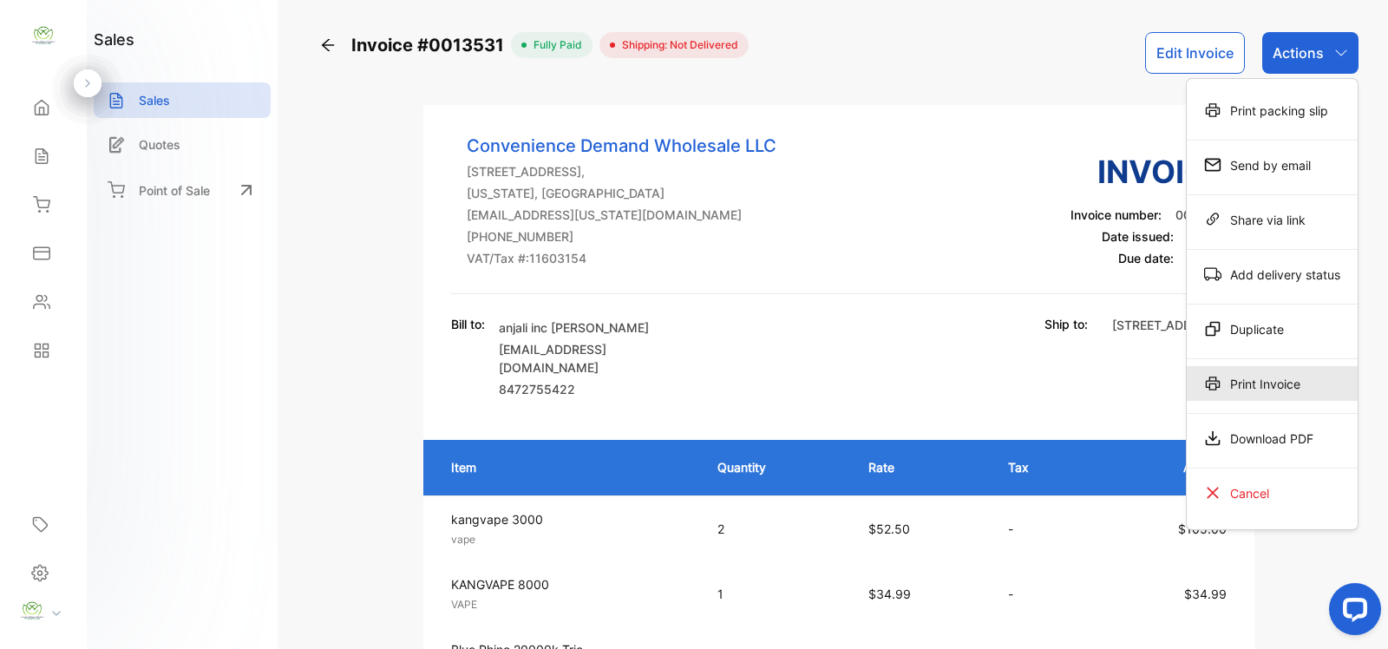
click at [1283, 382] on div "Print Invoice" at bounding box center [1271, 383] width 171 height 35
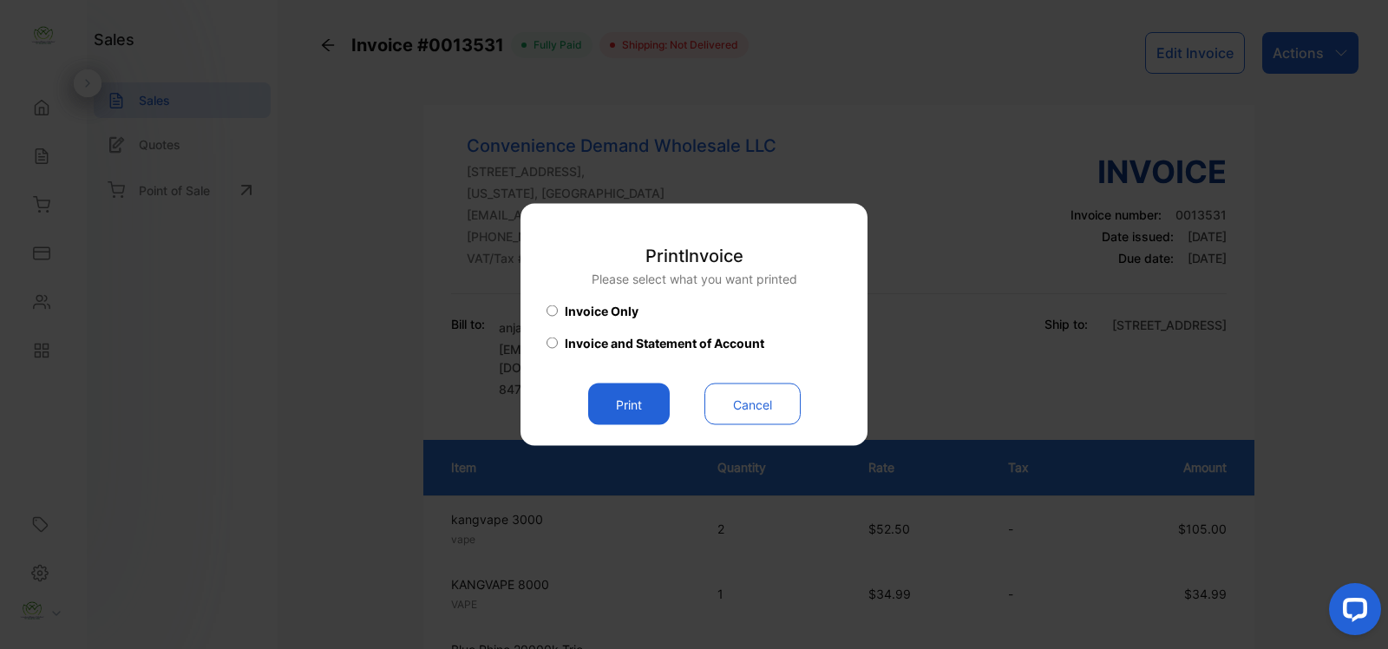
click at [630, 409] on button "Print" at bounding box center [629, 404] width 82 height 42
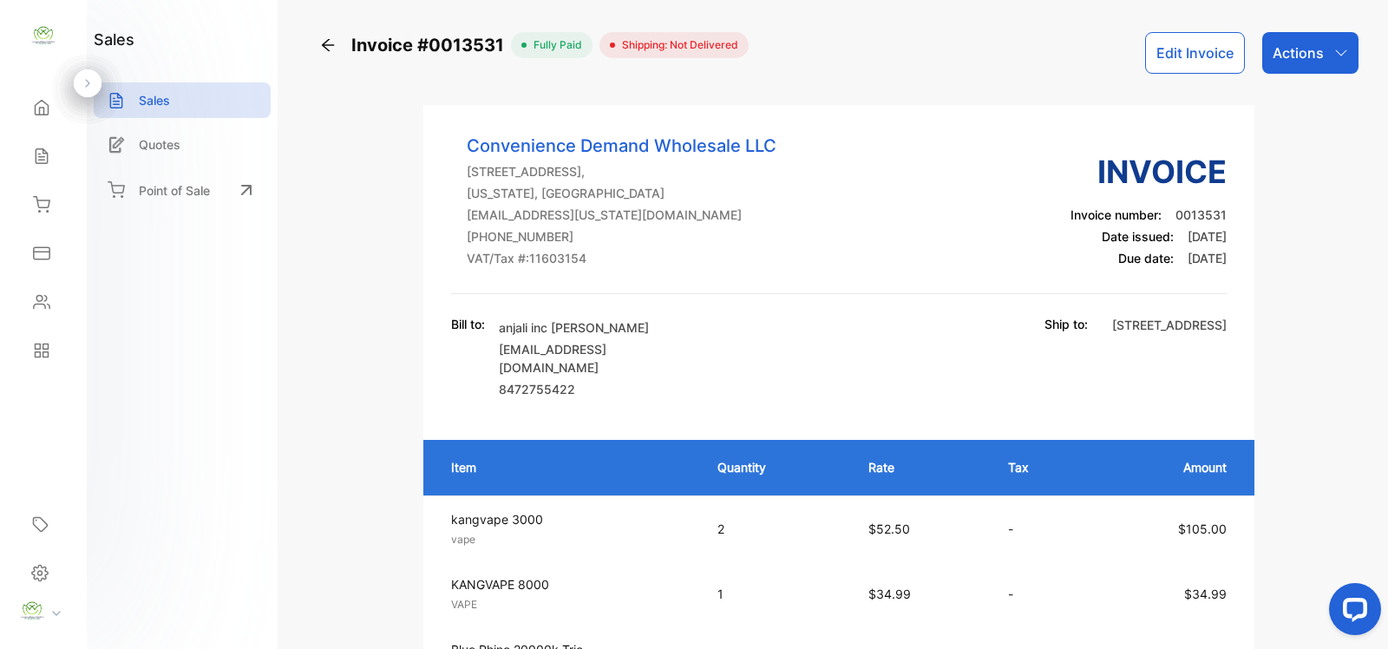
click at [171, 105] on div "Sales" at bounding box center [182, 100] width 177 height 36
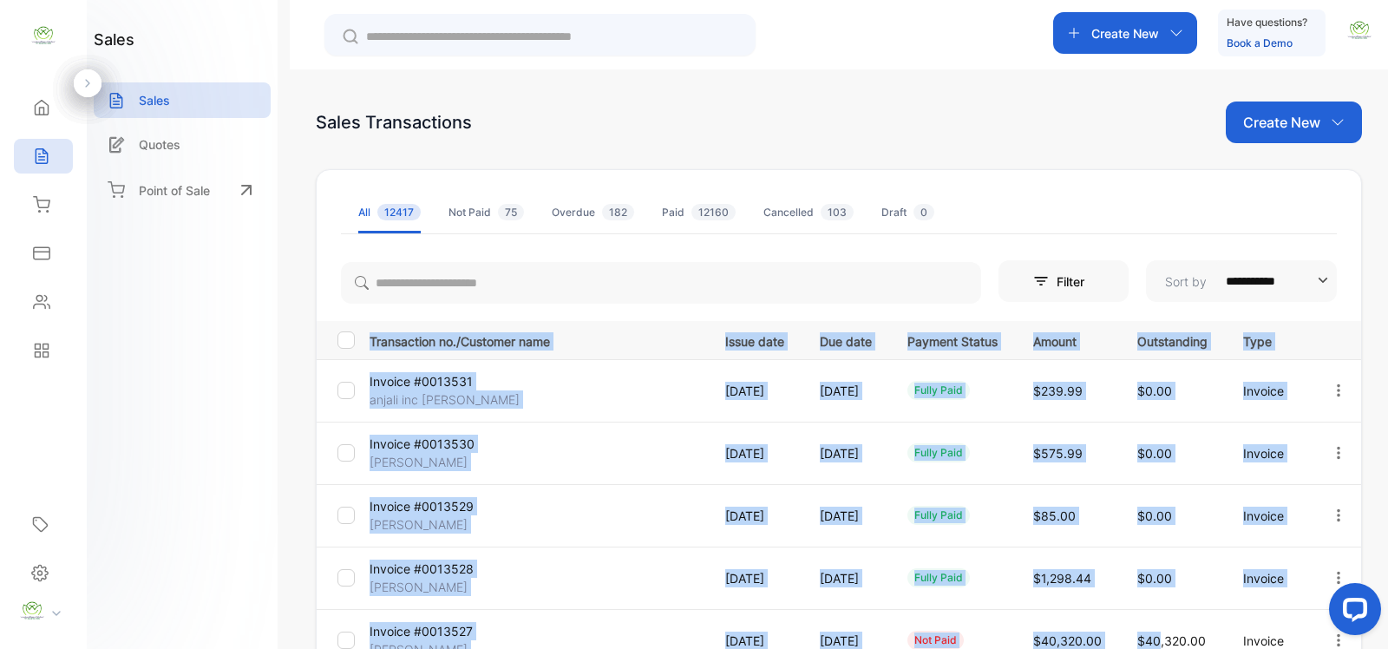
click at [1386, 648] on html "**********" at bounding box center [694, 376] width 1388 height 753
click at [150, 101] on p "Sales" at bounding box center [154, 100] width 31 height 18
